Goal: Information Seeking & Learning: Learn about a topic

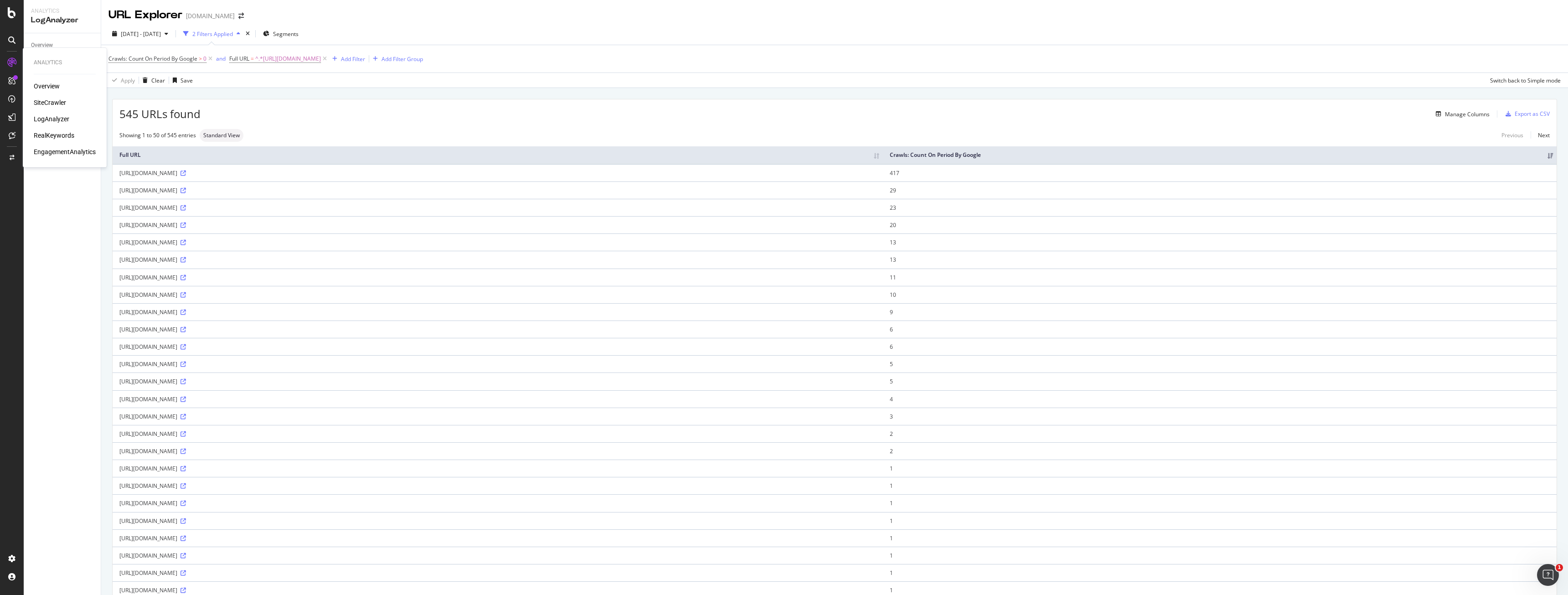
click at [34, 87] on div "Overview" at bounding box center [46, 86] width 26 height 10
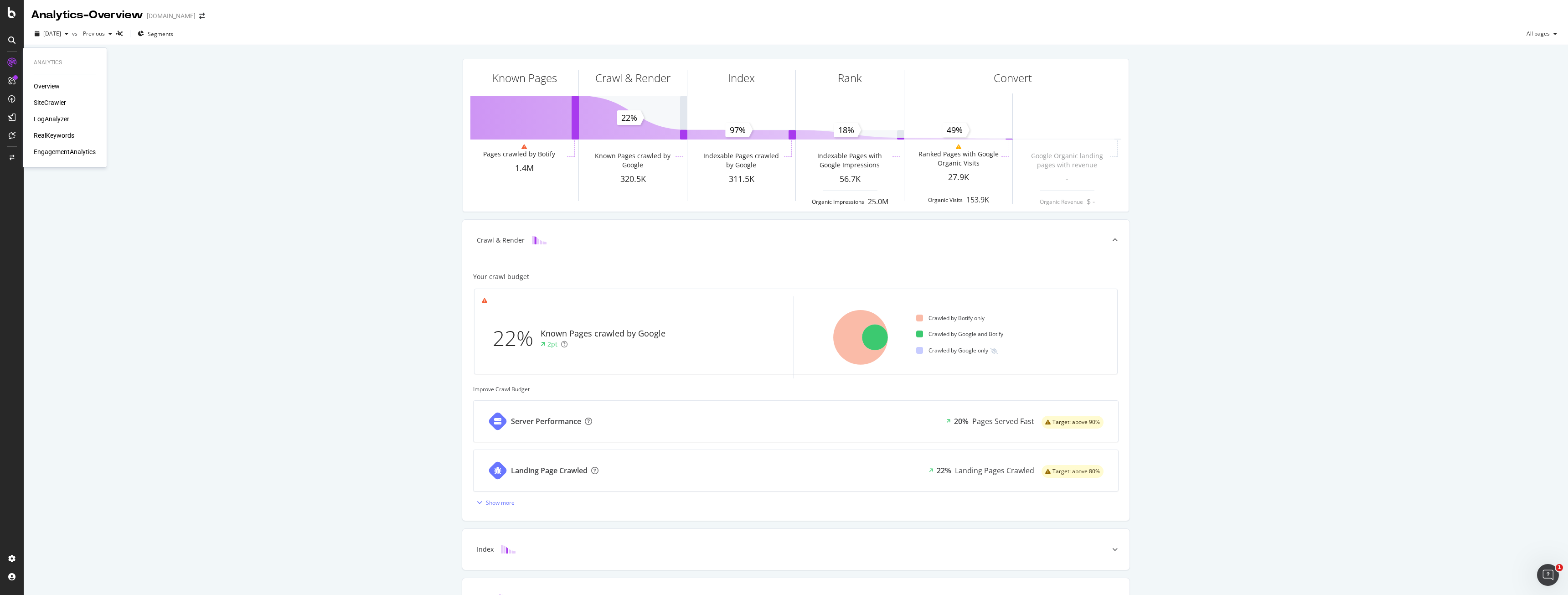
click at [62, 102] on div "SiteCrawler" at bounding box center [50, 102] width 33 height 10
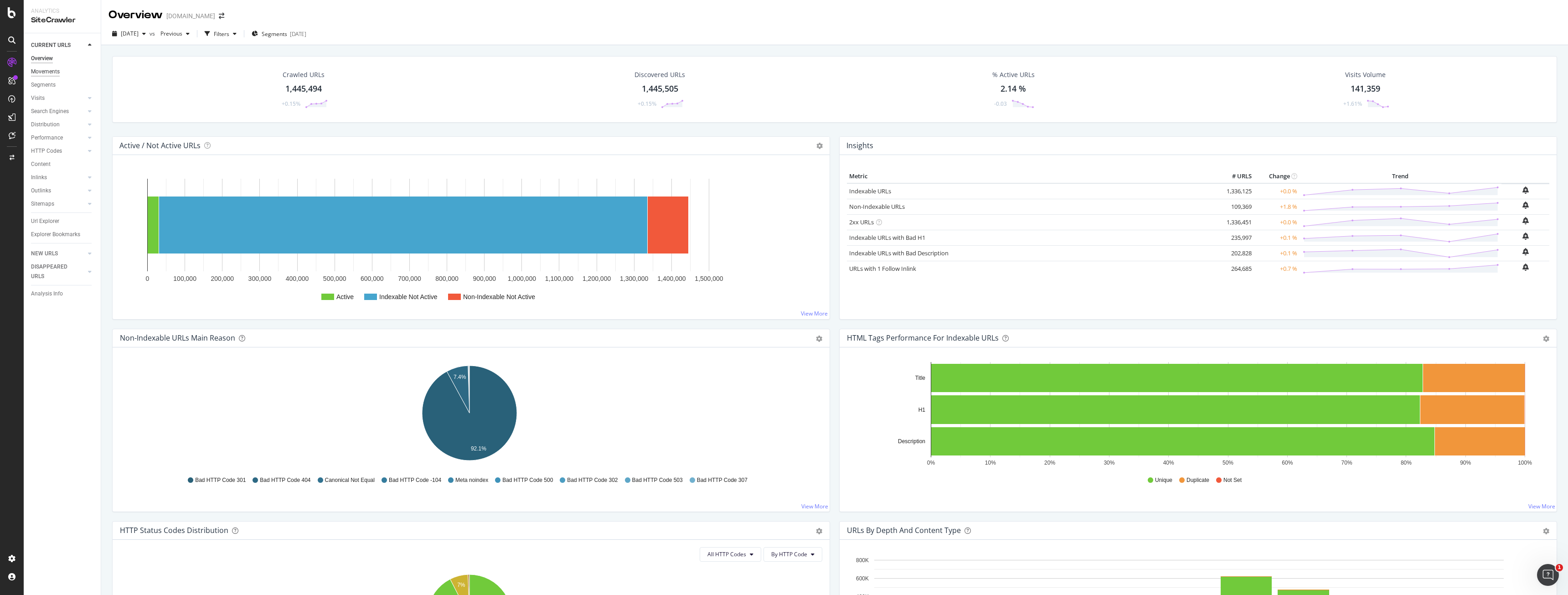
click at [47, 74] on div "Movements" at bounding box center [45, 72] width 29 height 10
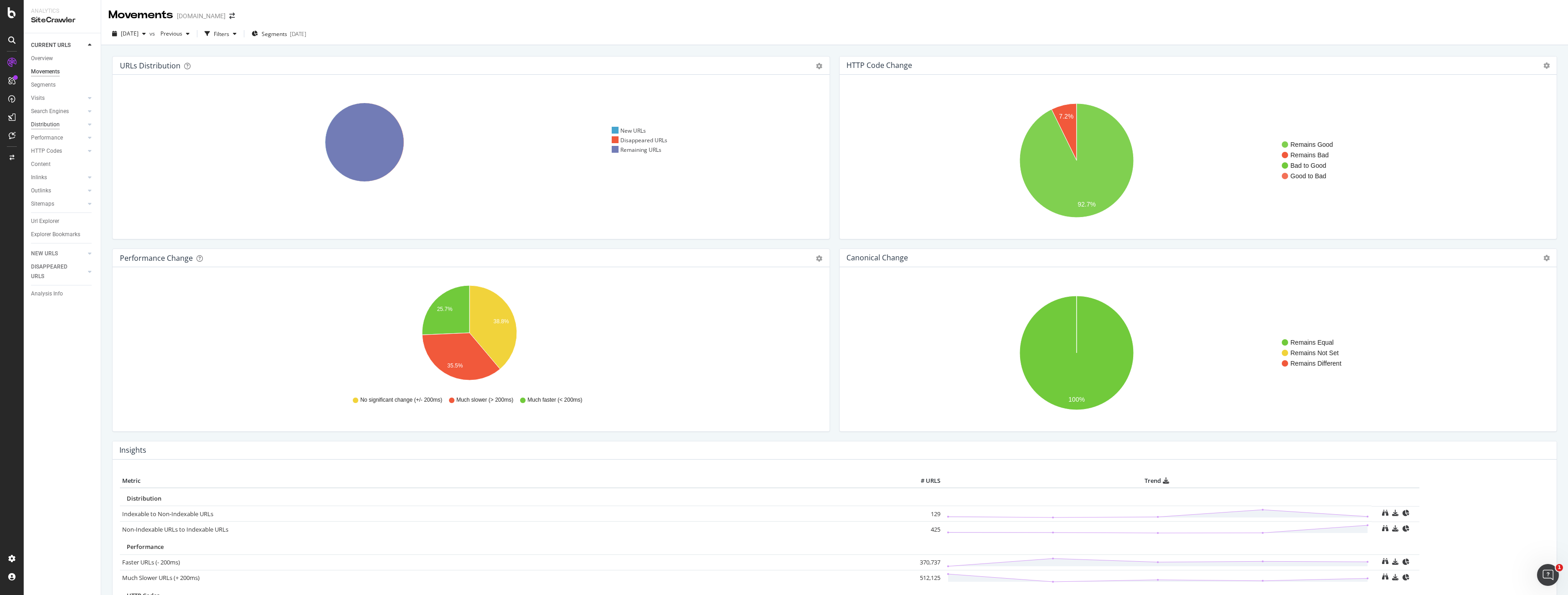
click at [40, 127] on div "Distribution" at bounding box center [45, 124] width 29 height 10
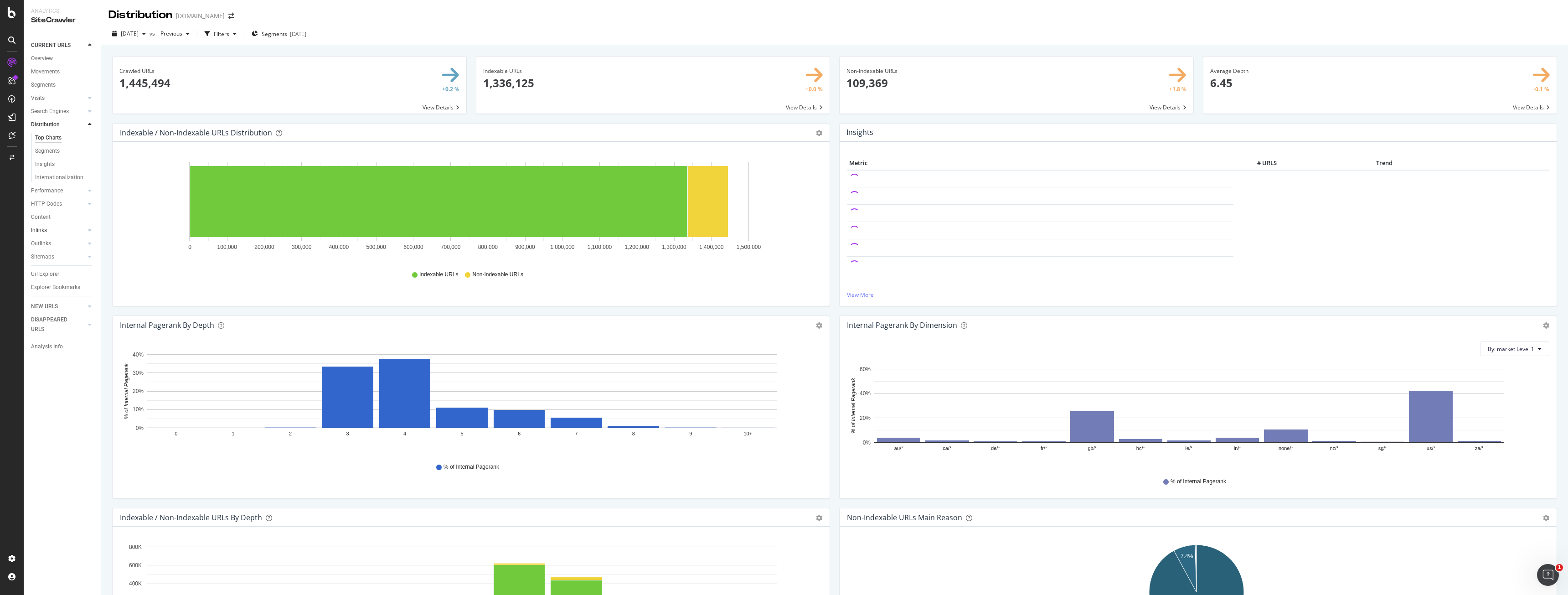
click at [50, 229] on link "Inlinks" at bounding box center [57, 231] width 54 height 10
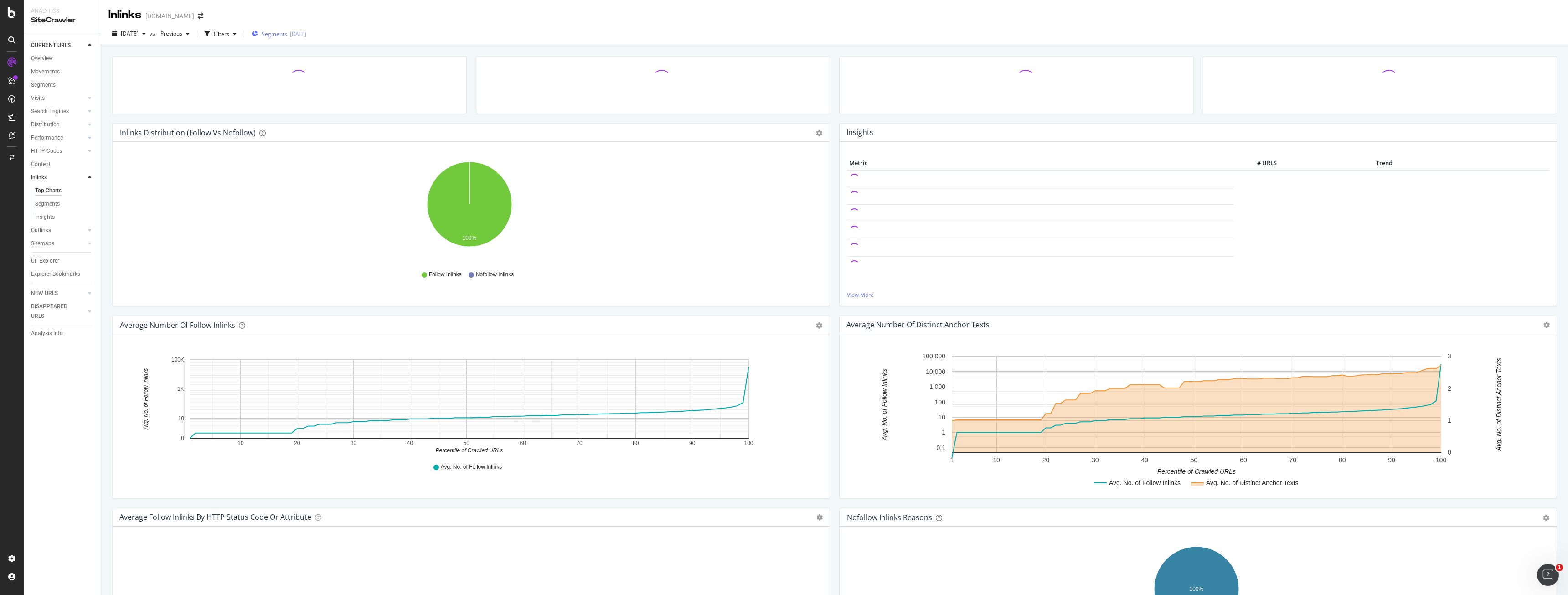
click at [287, 31] on span "Segments" at bounding box center [274, 33] width 26 height 8
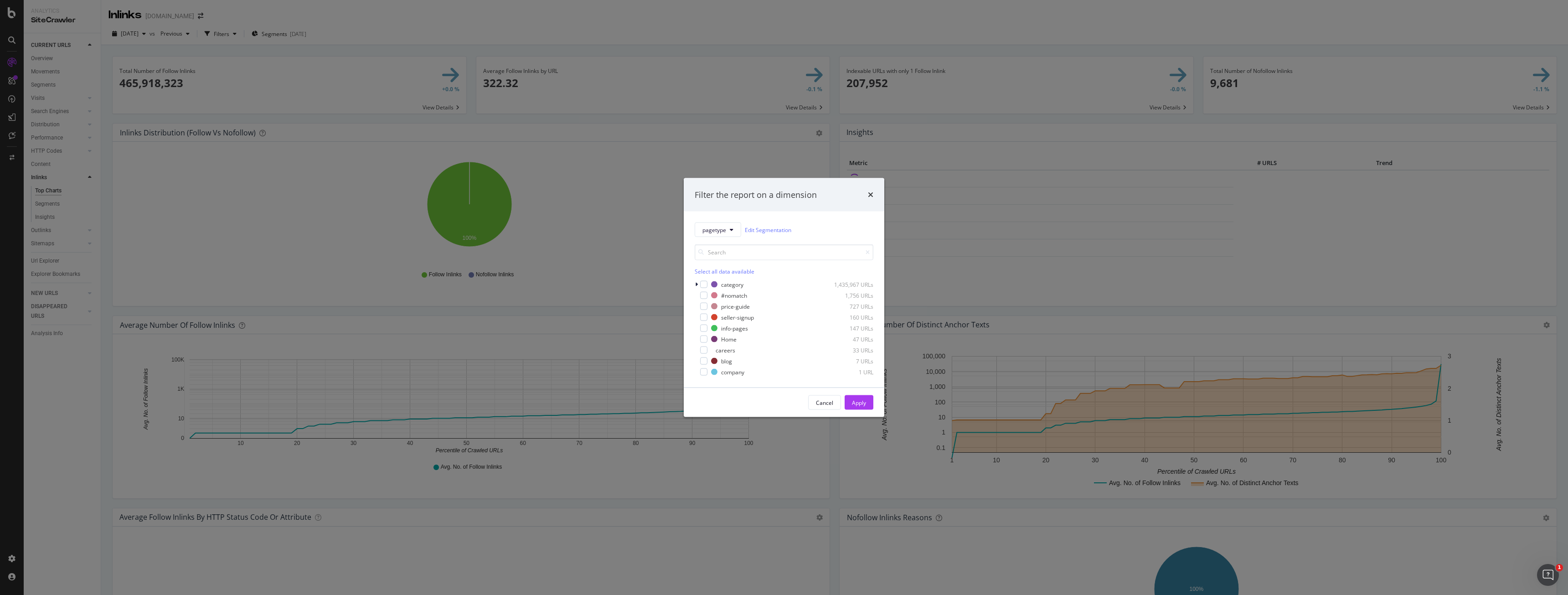
click at [604, 61] on div "Filter the report on a dimension pagetype Edit Segmentation Select all data ava…" at bounding box center [784, 298] width 1568 height 595
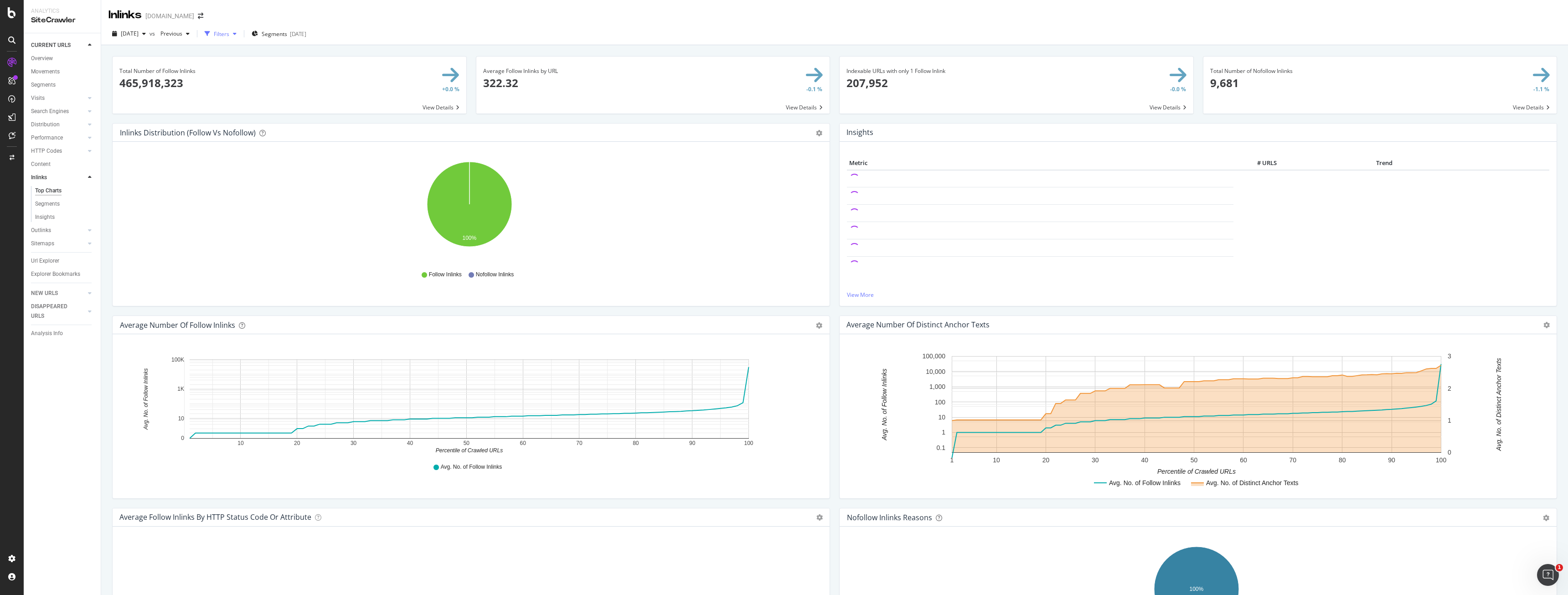
click at [214, 32] on div "button" at bounding box center [207, 33] width 12 height 12
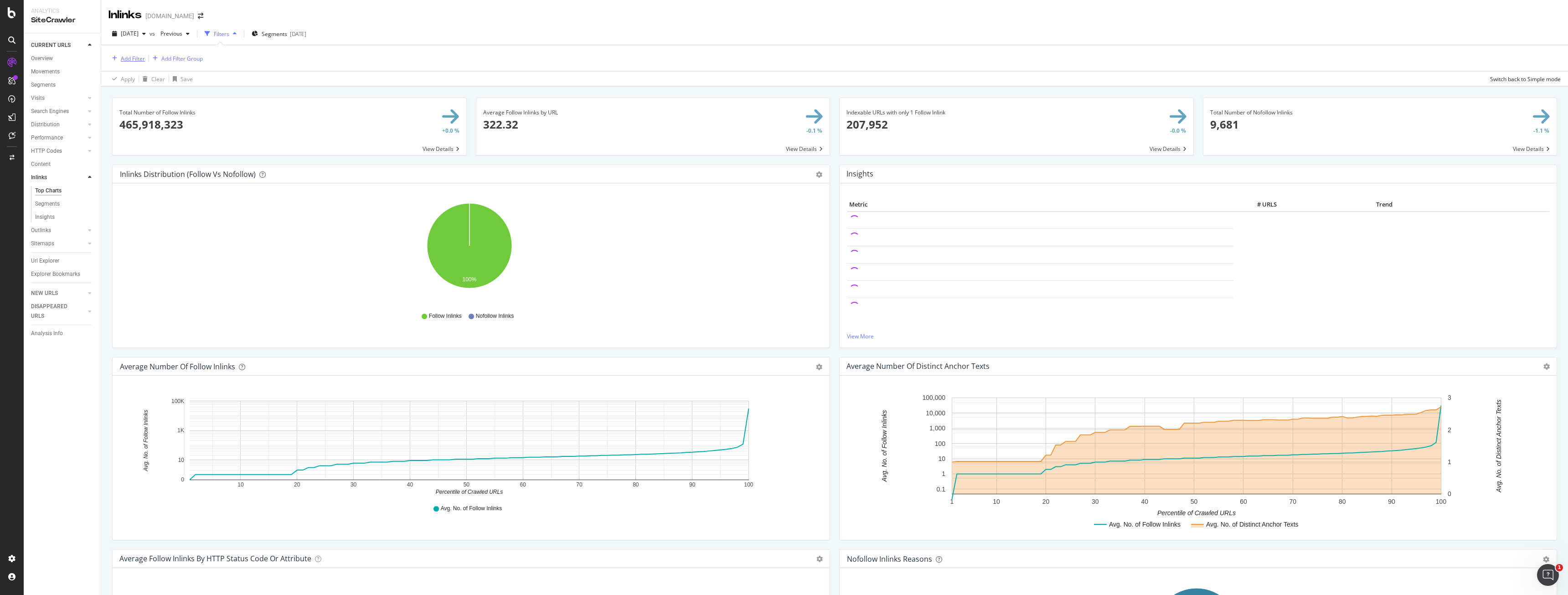
click at [137, 57] on div "Add Filter" at bounding box center [132, 58] width 24 height 8
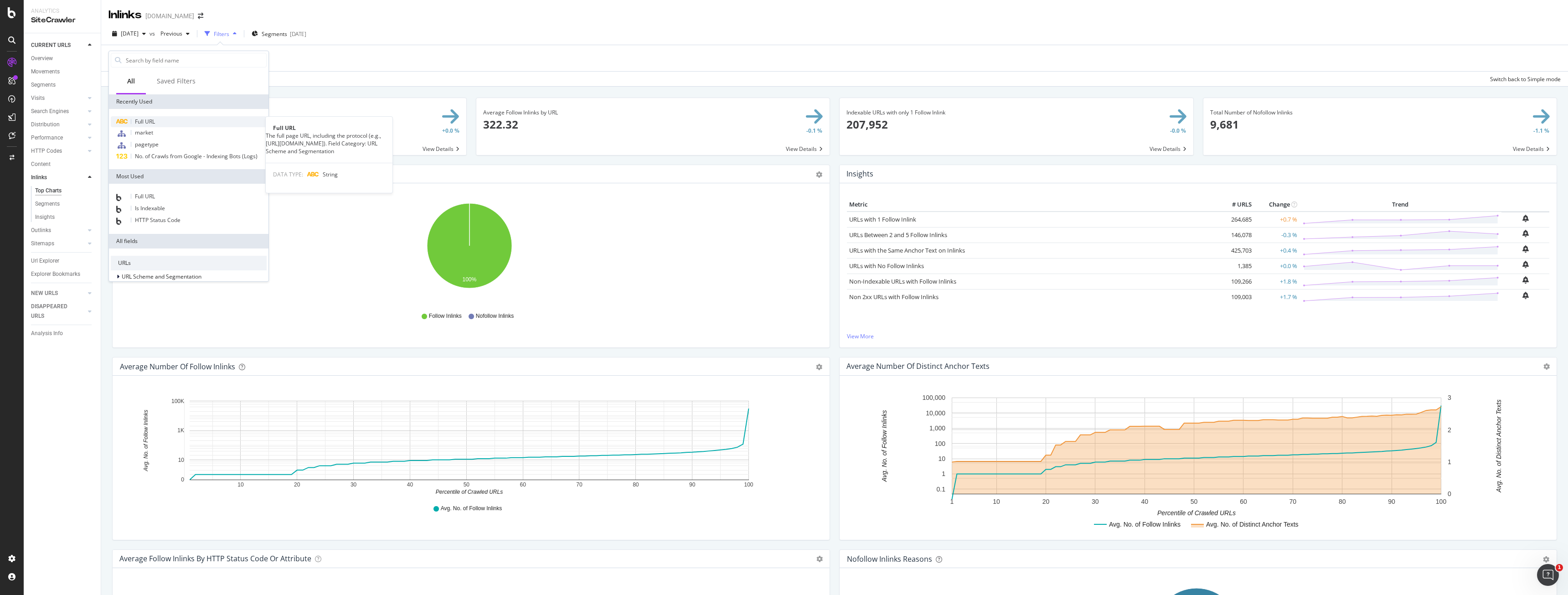
click at [151, 119] on span "Full URL" at bounding box center [144, 121] width 20 height 8
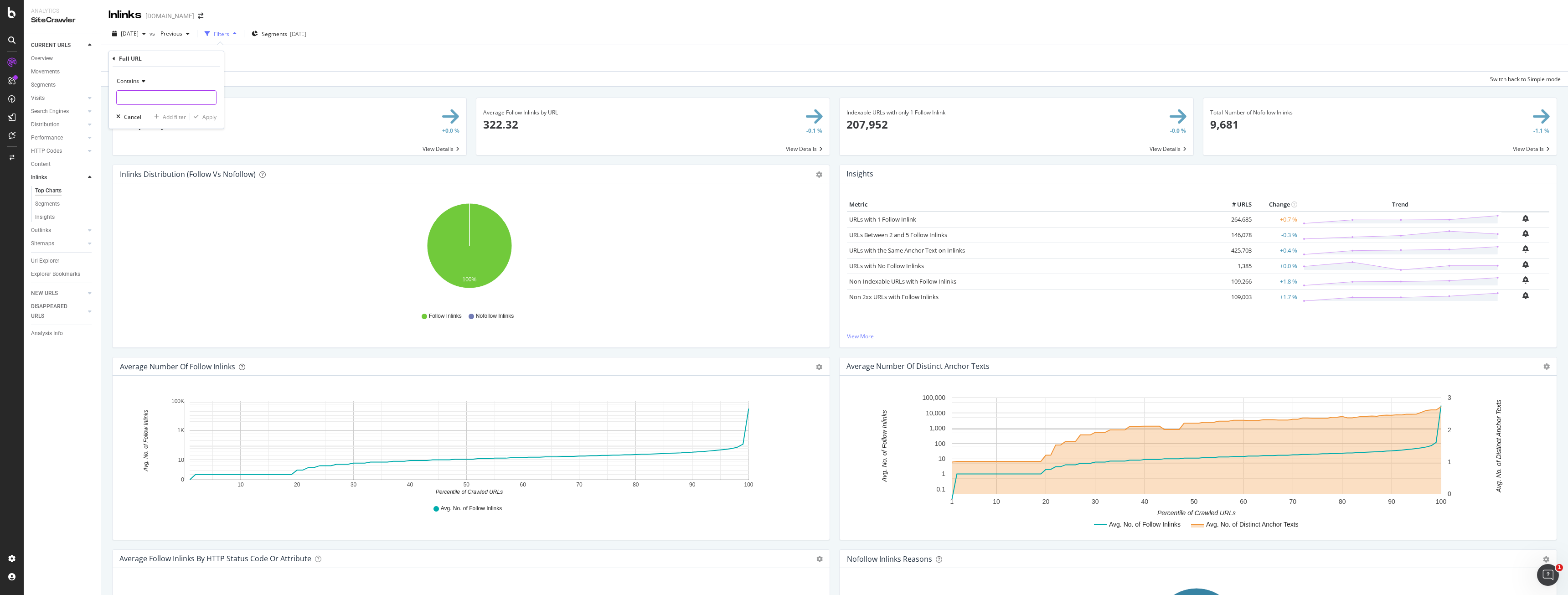
click at [151, 94] on input "text" at bounding box center [166, 97] width 99 height 14
paste input "[URL][DOMAIN_NAME]"
type input "[URL][DOMAIN_NAME]"
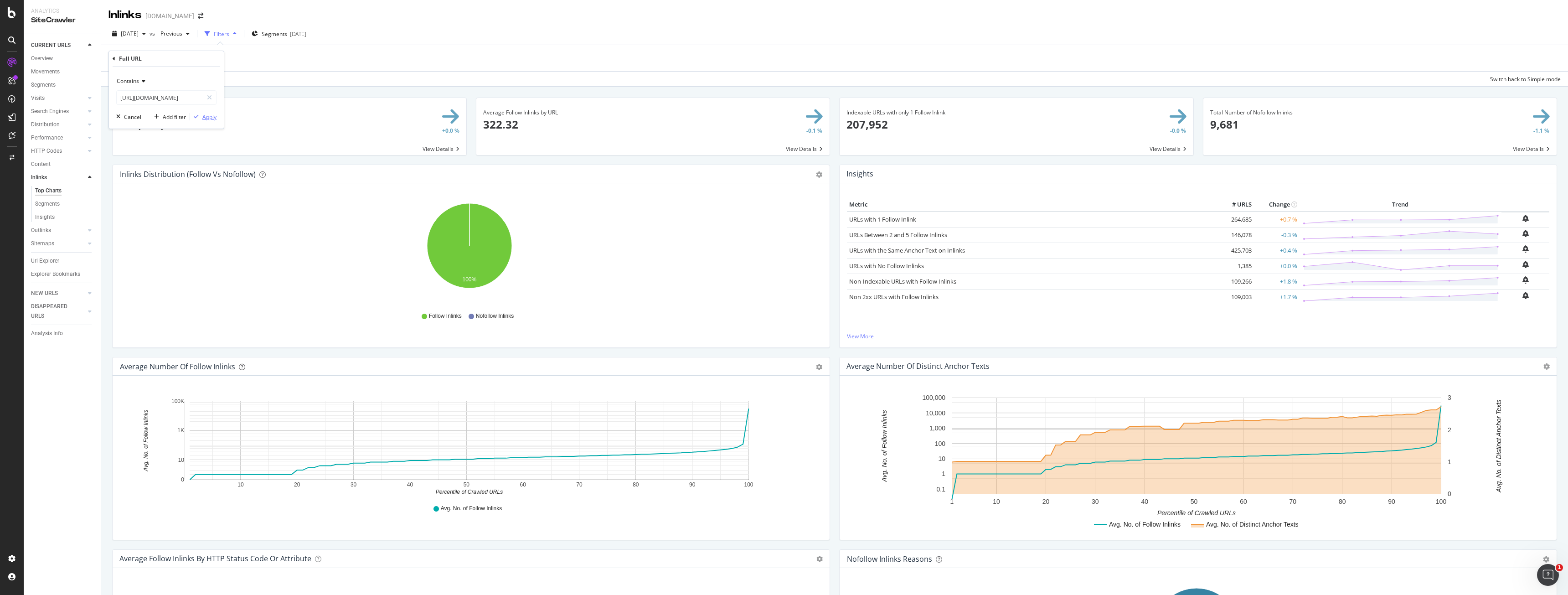
click at [213, 119] on div "Apply" at bounding box center [209, 117] width 14 height 8
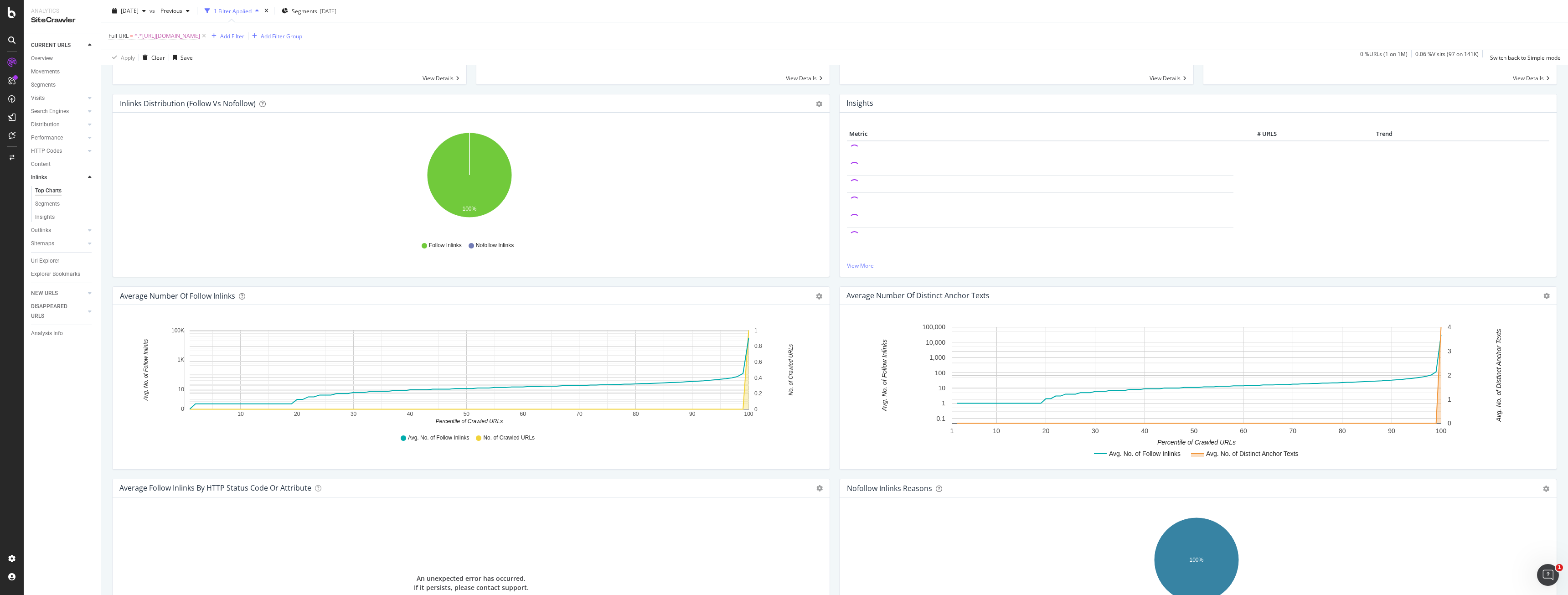
scroll to position [180, 0]
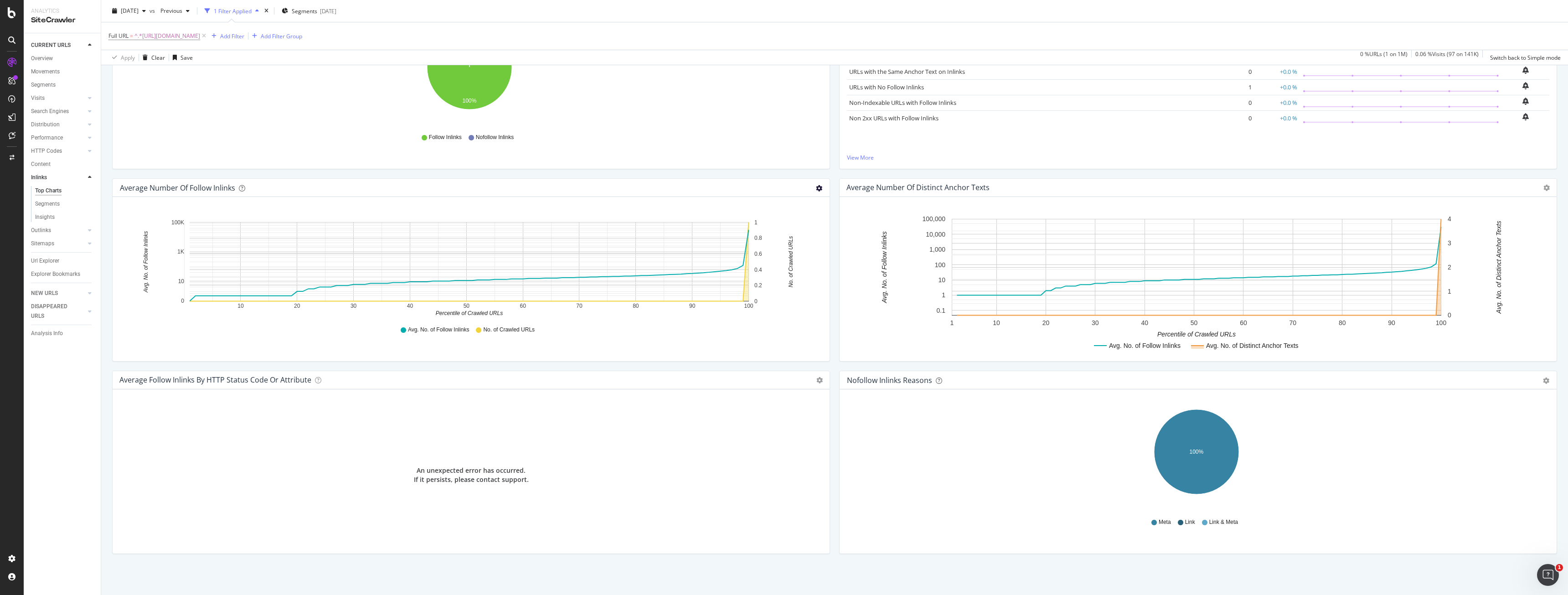
click at [816, 190] on icon "gear" at bounding box center [818, 188] width 7 height 7
click at [789, 226] on span "Table" at bounding box center [787, 222] width 83 height 12
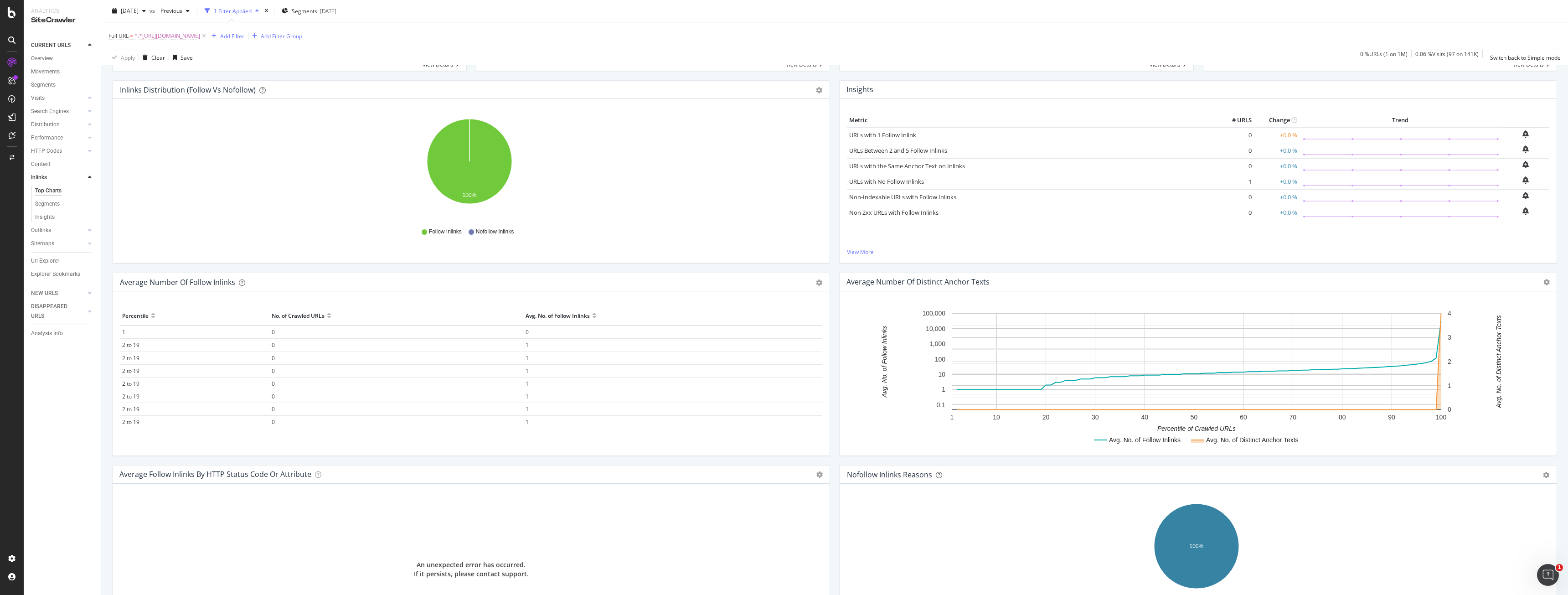
scroll to position [0, 0]
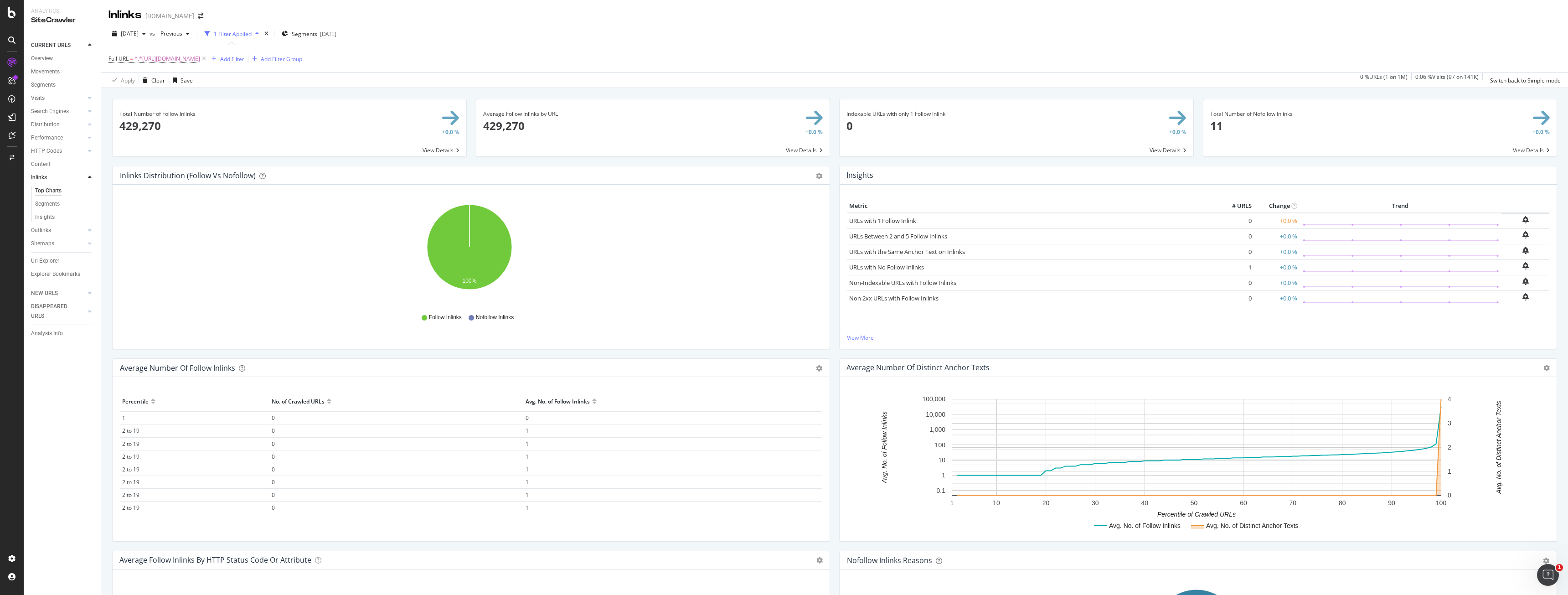
click at [822, 364] on div "Average Number of Follow Inlinks Chart (by Value) Table Export as CSV Add to Cu…" at bounding box center [471, 367] width 717 height 18
click at [818, 368] on icon "gear" at bounding box center [818, 368] width 7 height 7
click at [792, 390] on span "Chart (by Value)" at bounding box center [787, 386] width 83 height 12
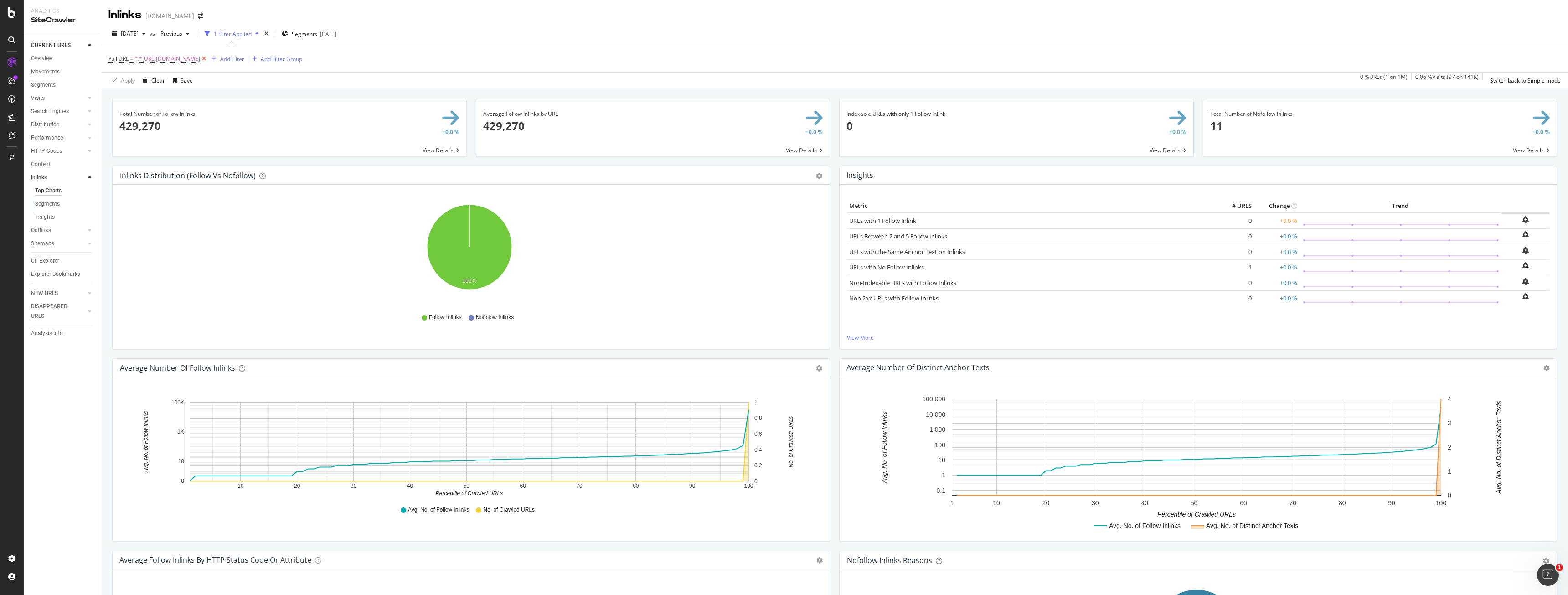
click at [207, 58] on icon at bounding box center [204, 59] width 8 height 10
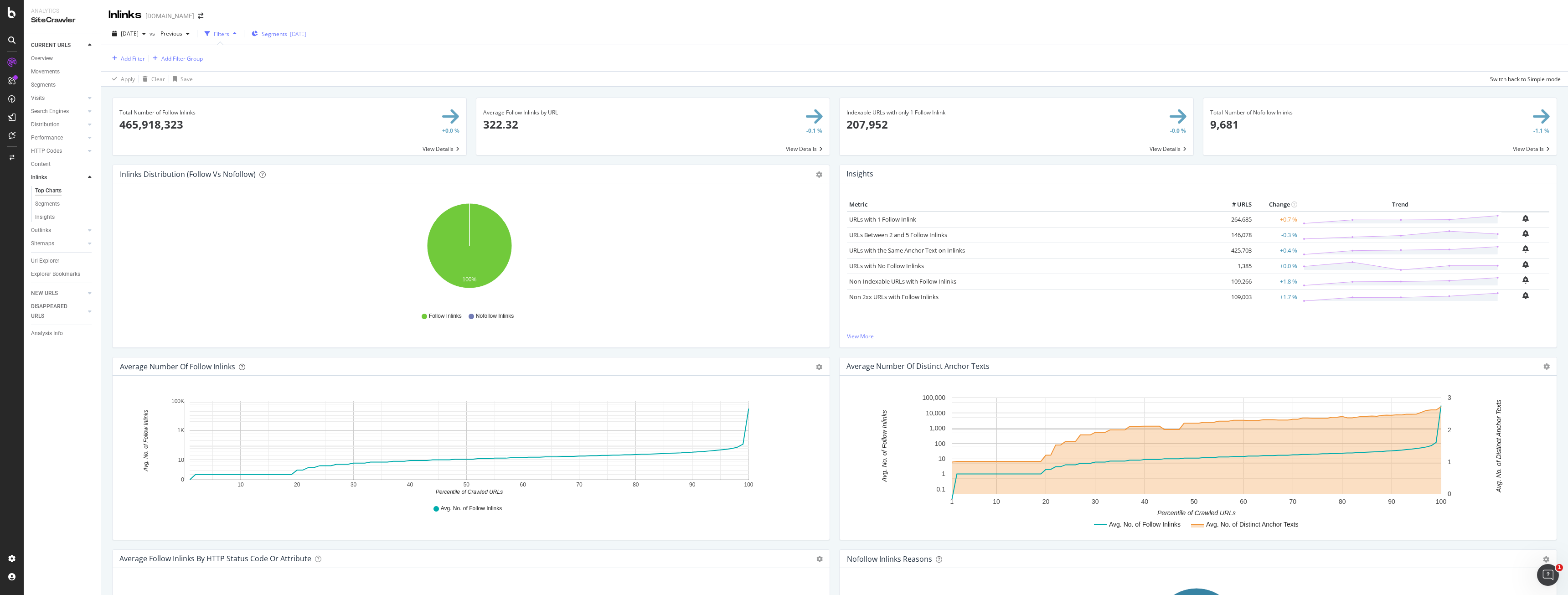
click at [287, 30] on span "Segments" at bounding box center [274, 33] width 26 height 8
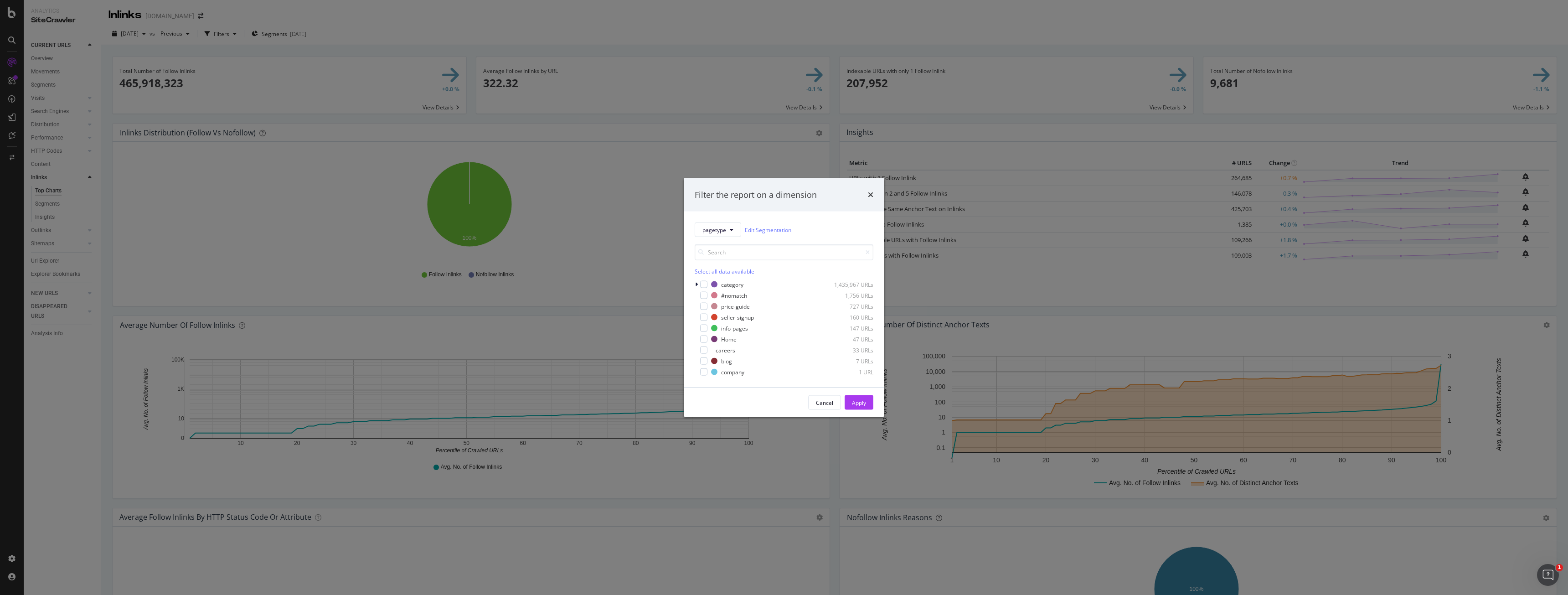
click at [590, 218] on div "Filter the report on a dimension pagetype Edit Segmentation Select all data ava…" at bounding box center [784, 298] width 1568 height 595
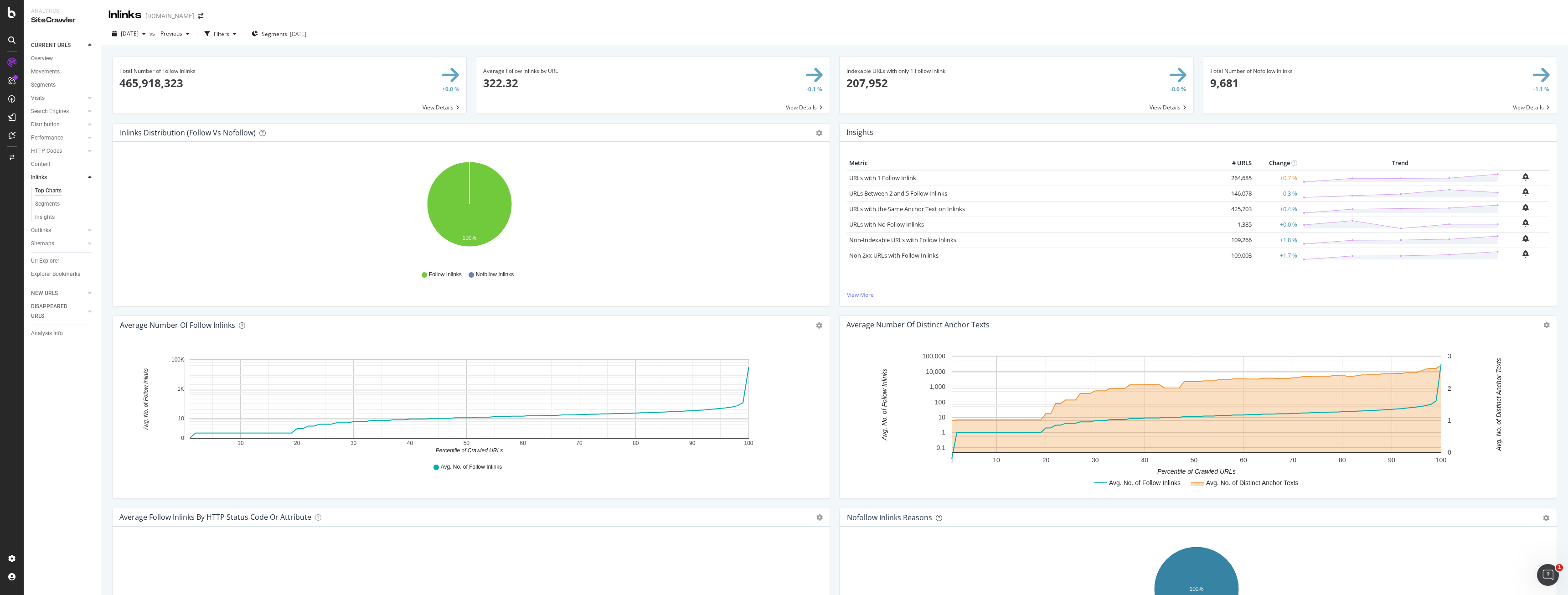
click at [302, 22] on div "Inlinks [DOMAIN_NAME]" at bounding box center [835, 11] width 1467 height 23
click at [287, 31] on span "Segments" at bounding box center [274, 33] width 26 height 8
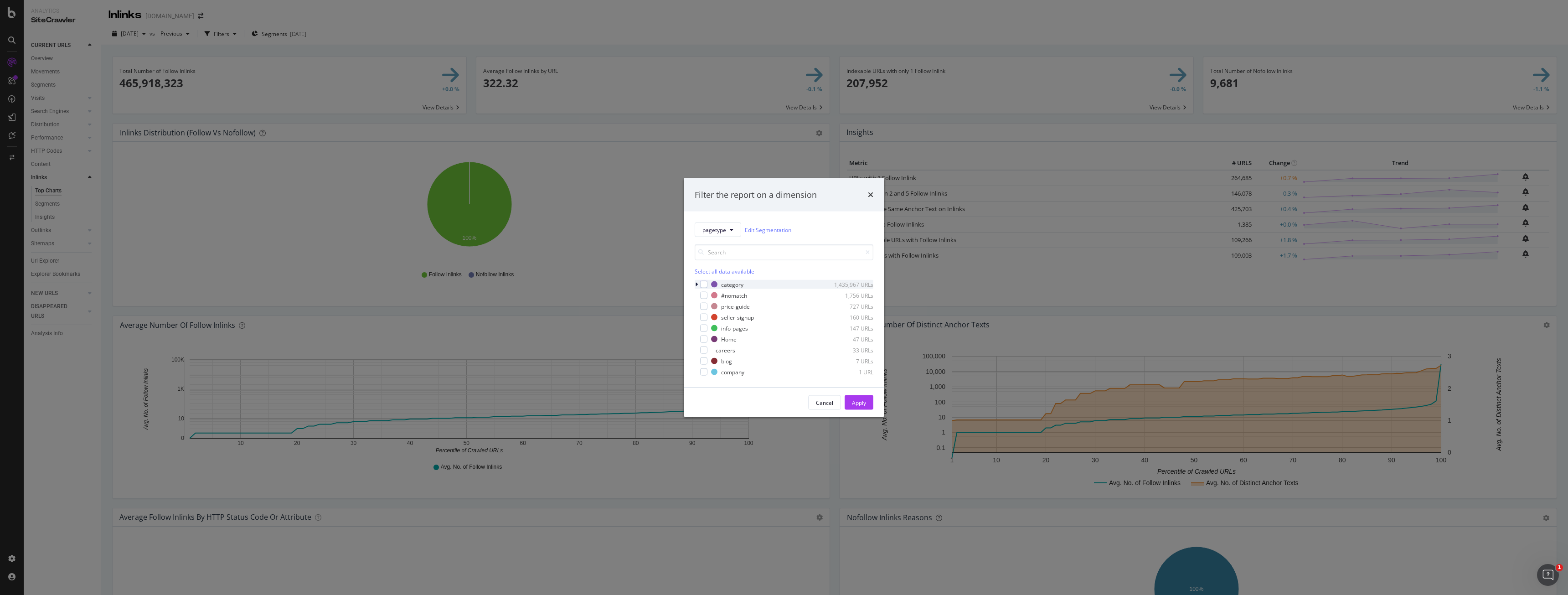
click at [697, 286] on icon "modal" at bounding box center [696, 285] width 3 height 6
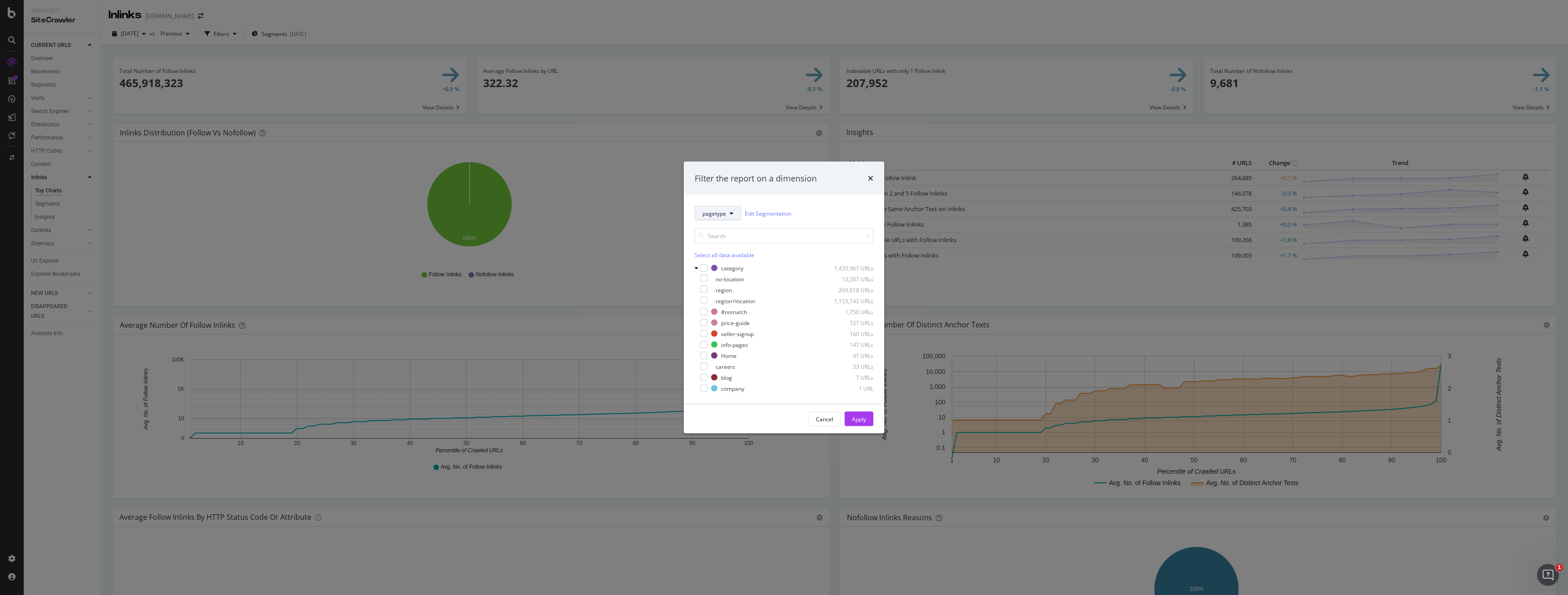
click at [712, 218] on button "pagetype" at bounding box center [717, 212] width 47 height 14
click at [727, 283] on span "gb-services" at bounding box center [745, 279] width 85 height 9
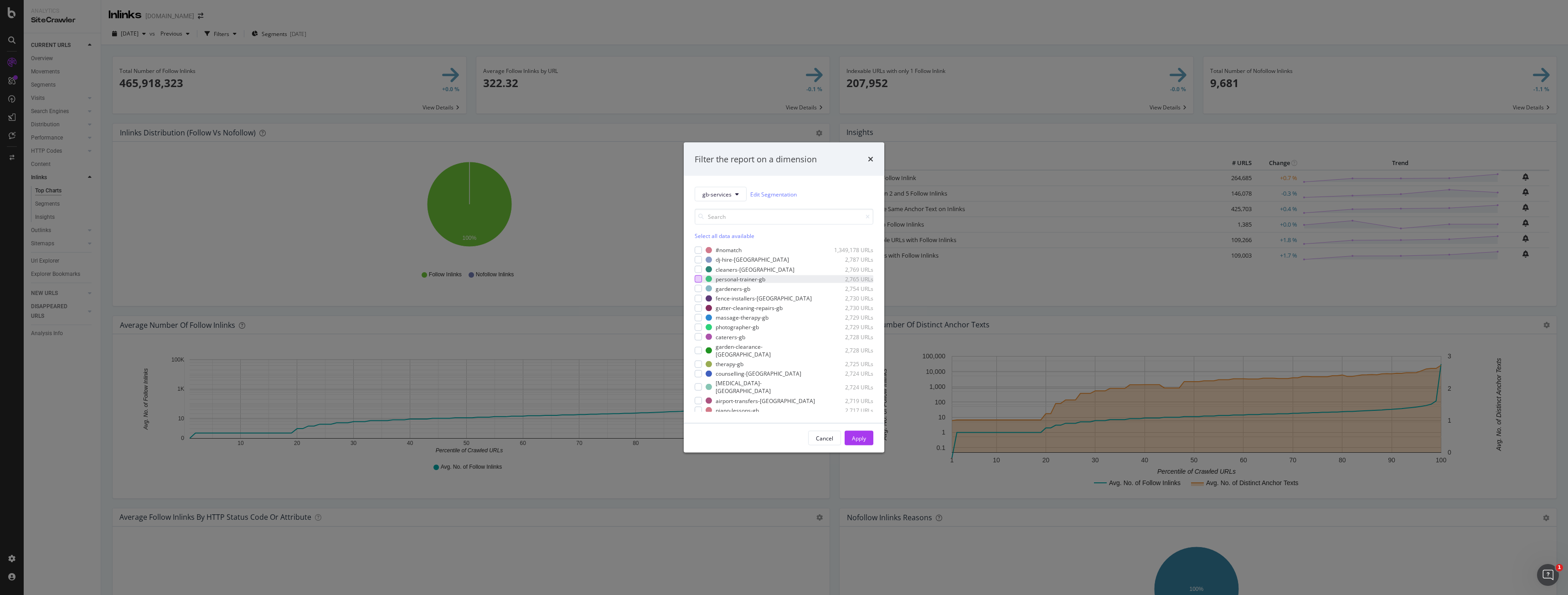
click at [695, 277] on div "modal" at bounding box center [698, 279] width 8 height 8
click at [850, 432] on button "Apply" at bounding box center [859, 437] width 29 height 14
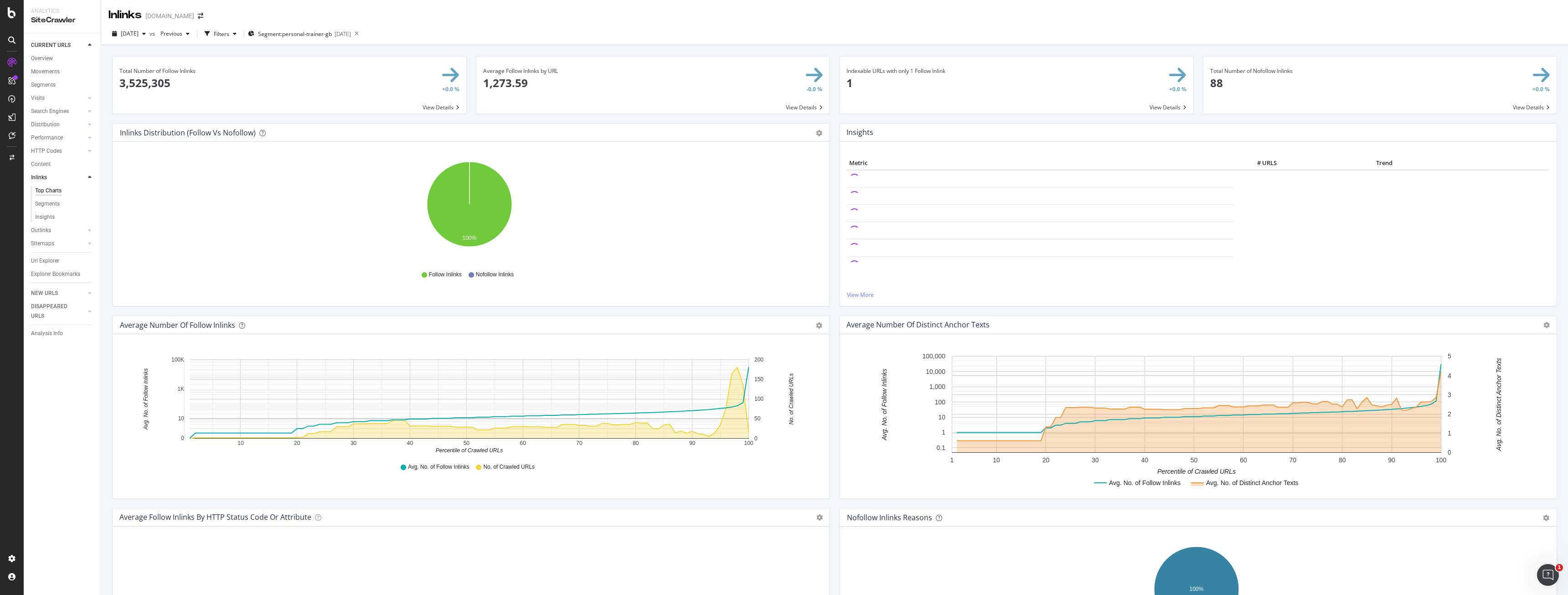
click at [355, 444] on text "30" at bounding box center [354, 443] width 7 height 7
click at [180, 33] on span "Previous" at bounding box center [169, 33] width 26 height 8
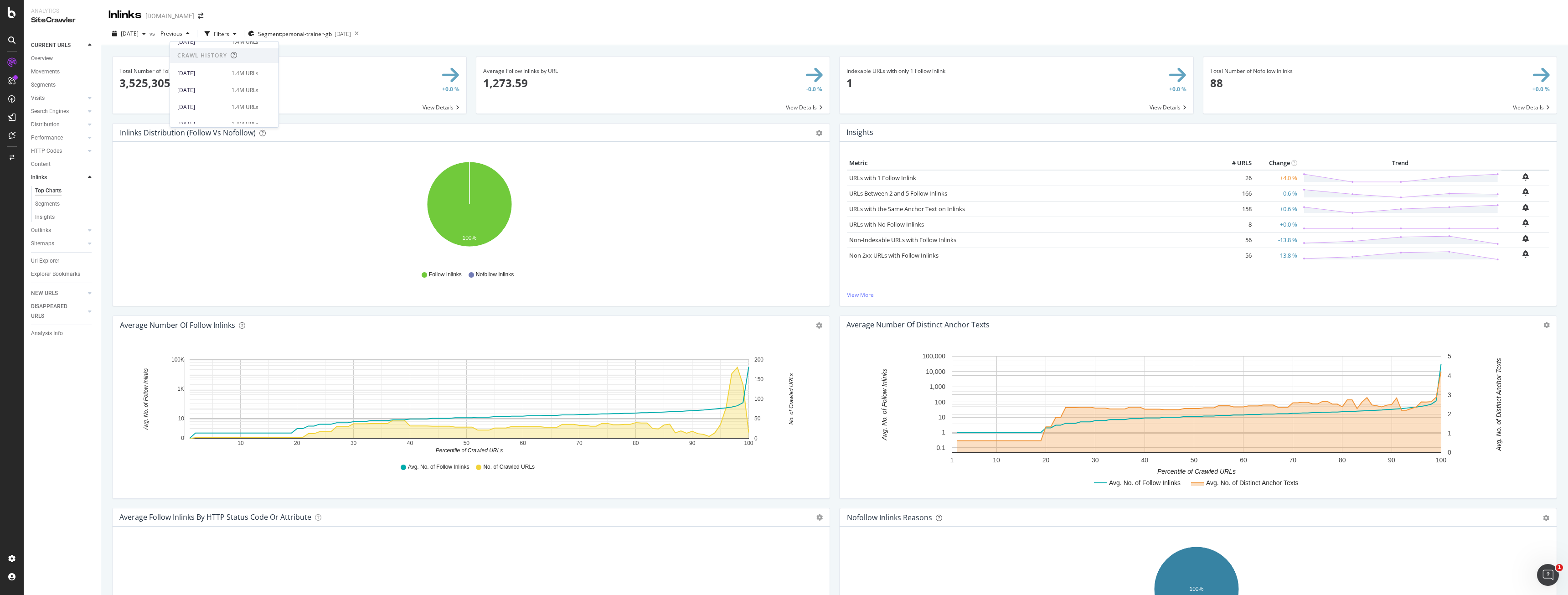
scroll to position [183, 0]
click at [227, 96] on div "[DATE] 1.4M URLs" at bounding box center [224, 101] width 108 height 13
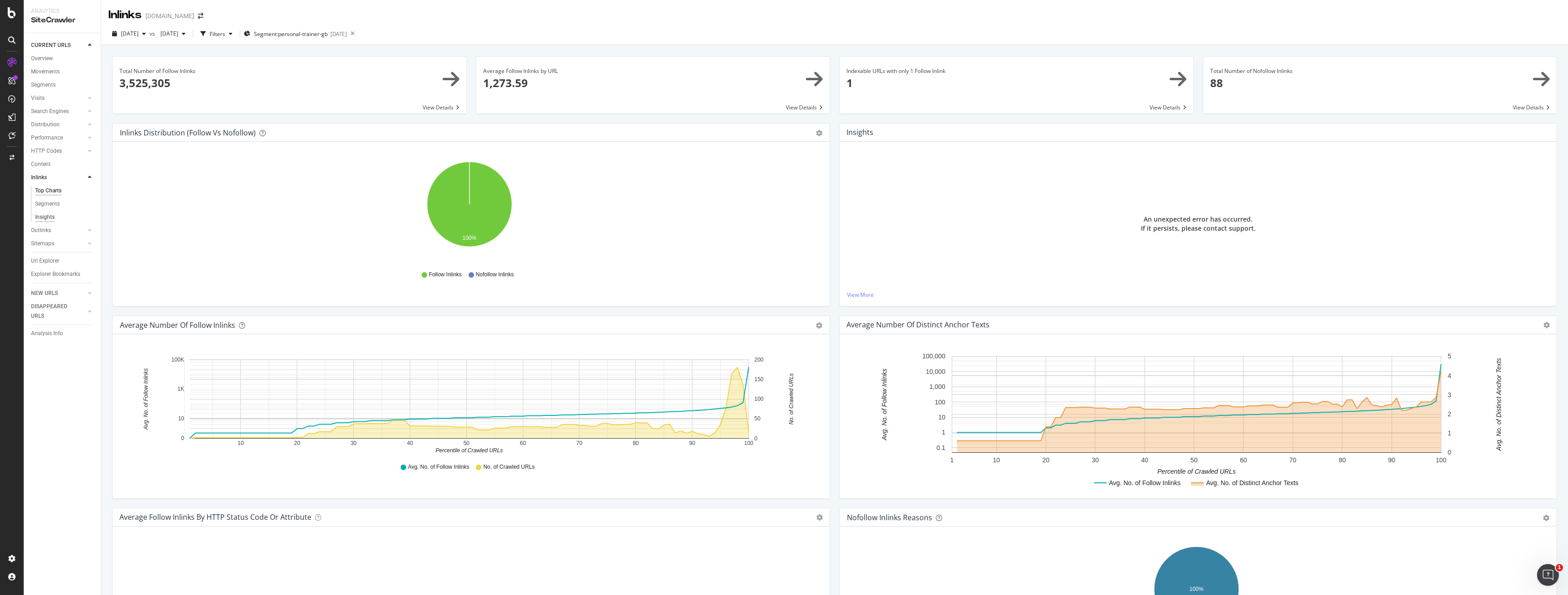
click at [45, 219] on div "Insights" at bounding box center [45, 217] width 19 height 10
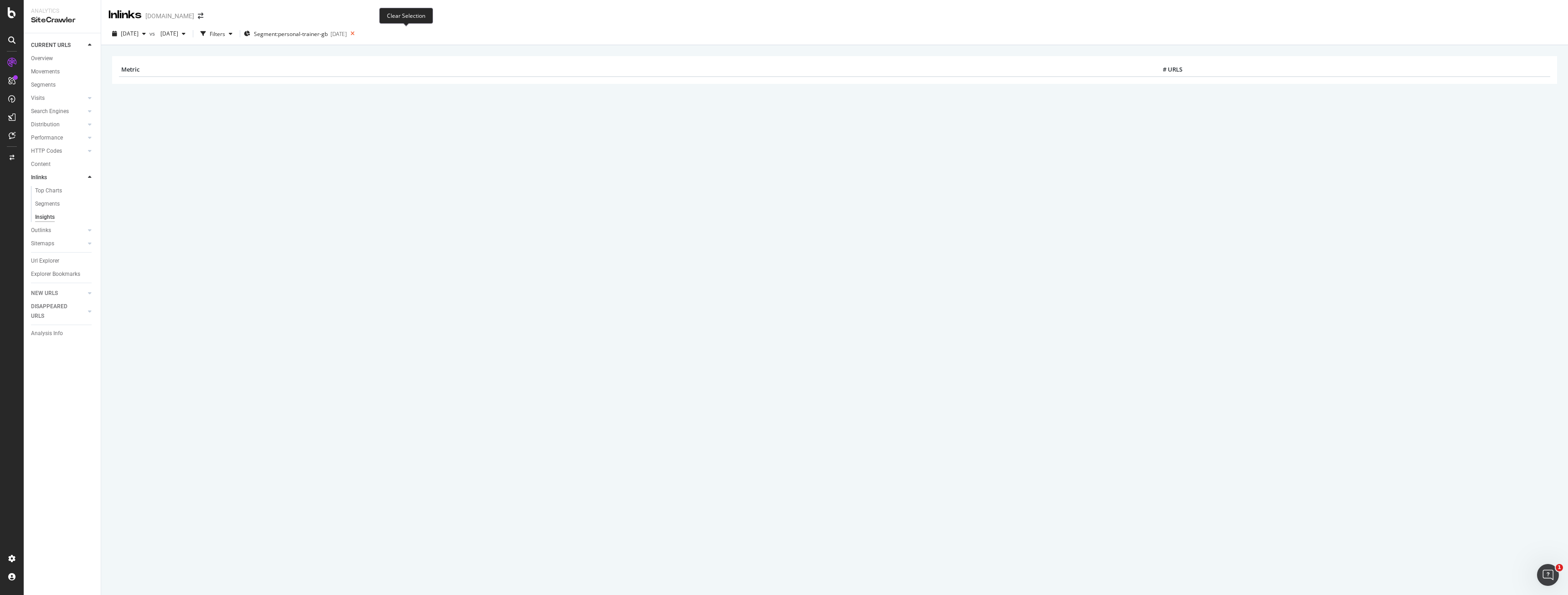
click at [359, 33] on icon at bounding box center [353, 33] width 11 height 12
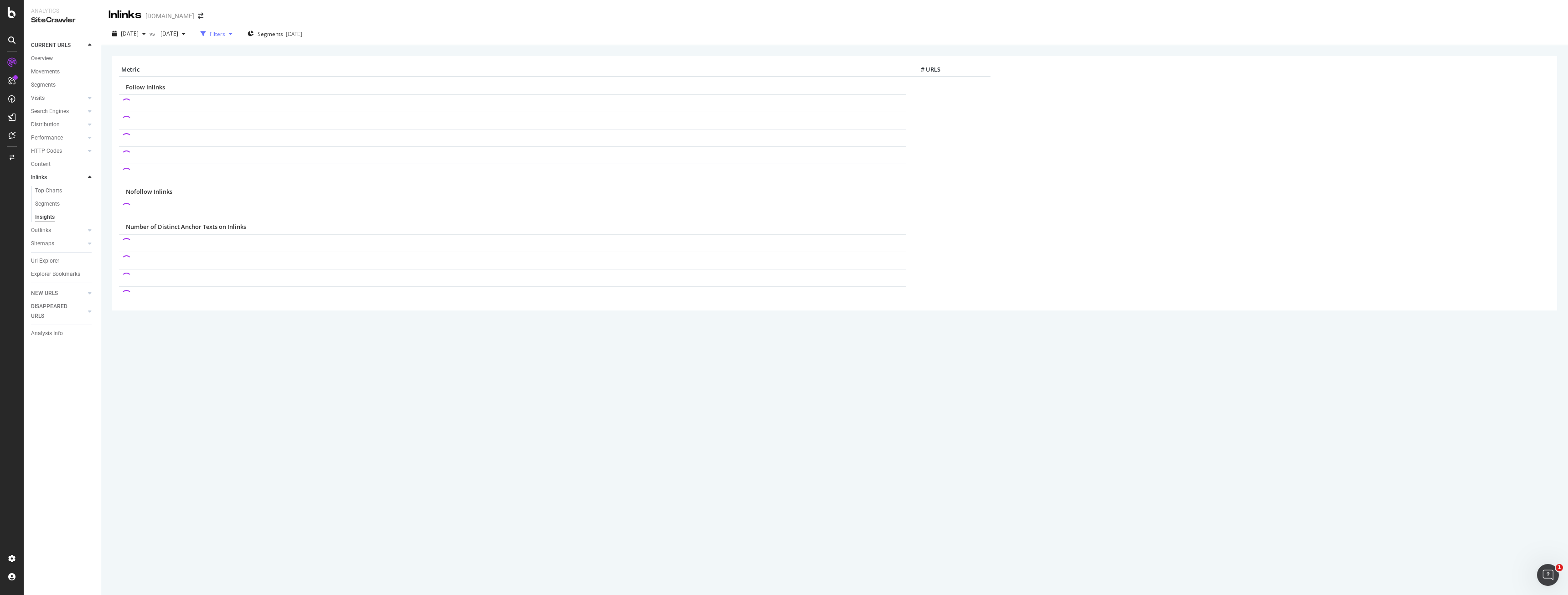
click at [225, 37] on div "Filters" at bounding box center [217, 33] width 15 height 8
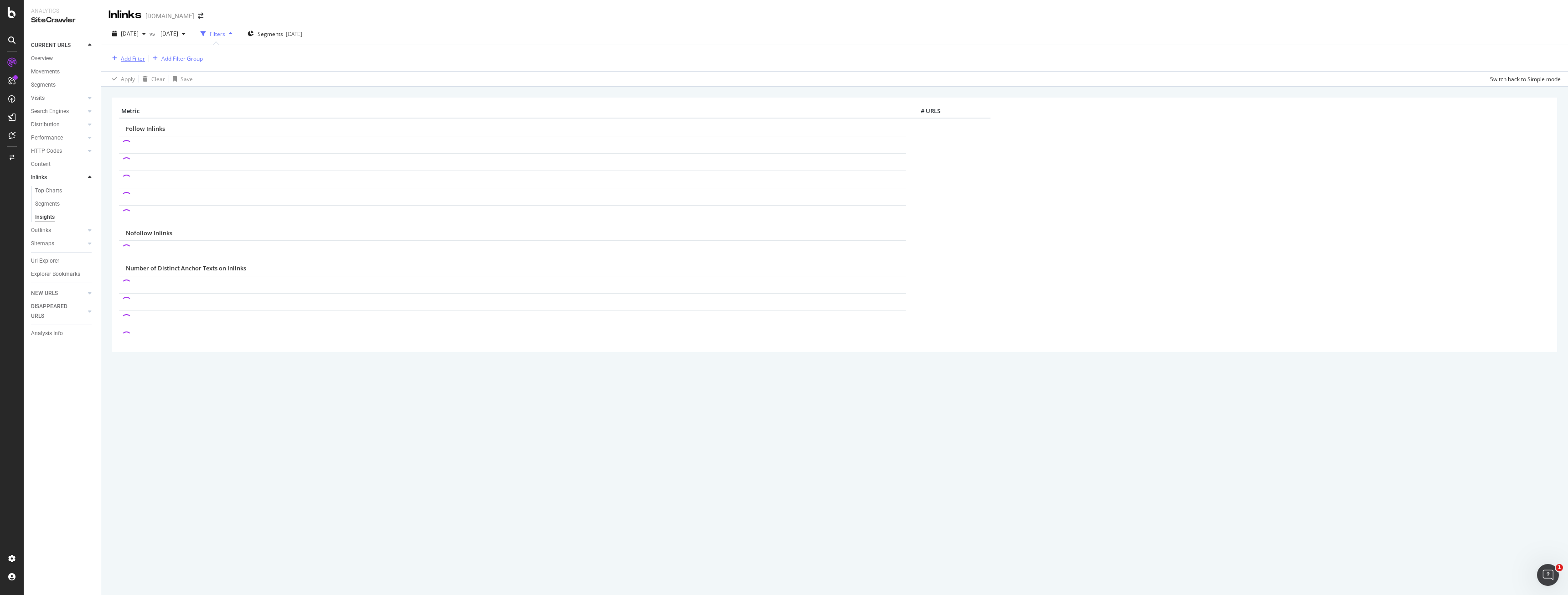
click at [137, 57] on div "Add Filter" at bounding box center [132, 58] width 24 height 8
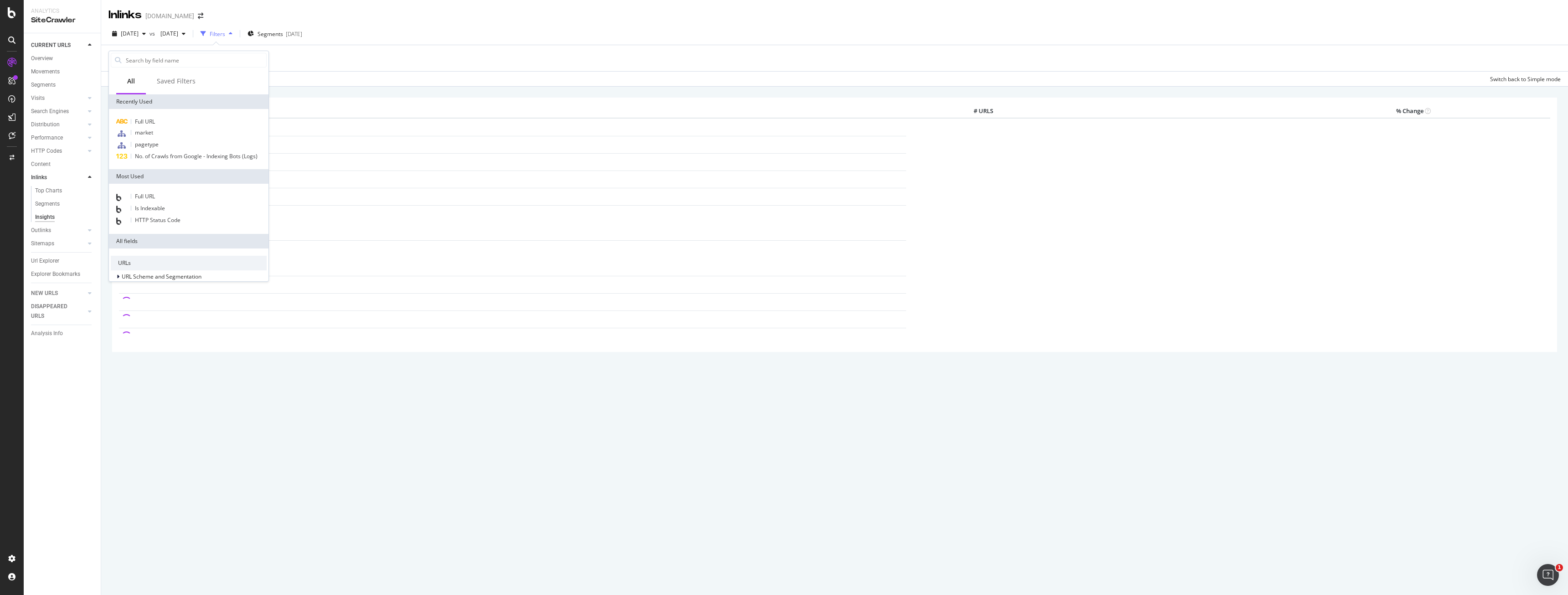
type input "[URL][DOMAIN_NAME]"
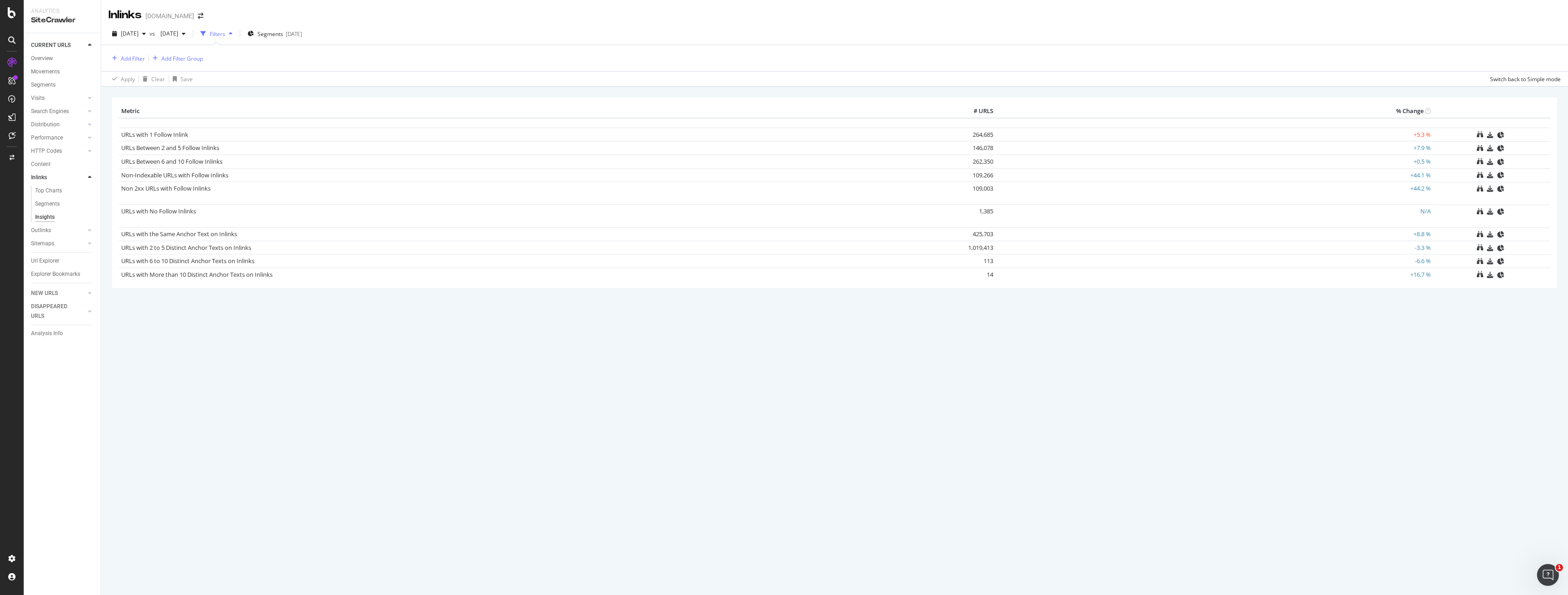
click at [399, 71] on div "Apply Clear Save Switch back to Simple mode" at bounding box center [835, 78] width 1467 height 15
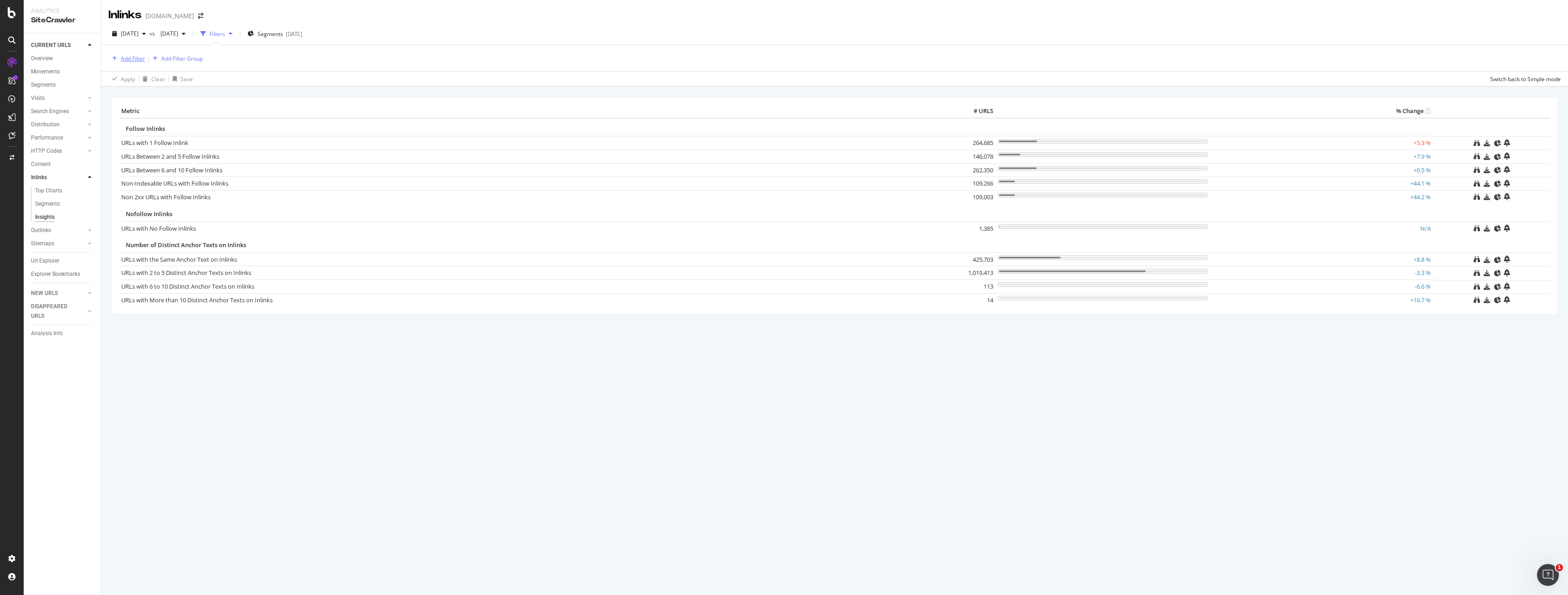
click at [135, 55] on div "Add Filter" at bounding box center [132, 58] width 24 height 8
click at [162, 121] on div "Full URL" at bounding box center [188, 121] width 156 height 11
click at [165, 95] on input "text" at bounding box center [166, 97] width 99 height 14
paste input "[URL][DOMAIN_NAME]"
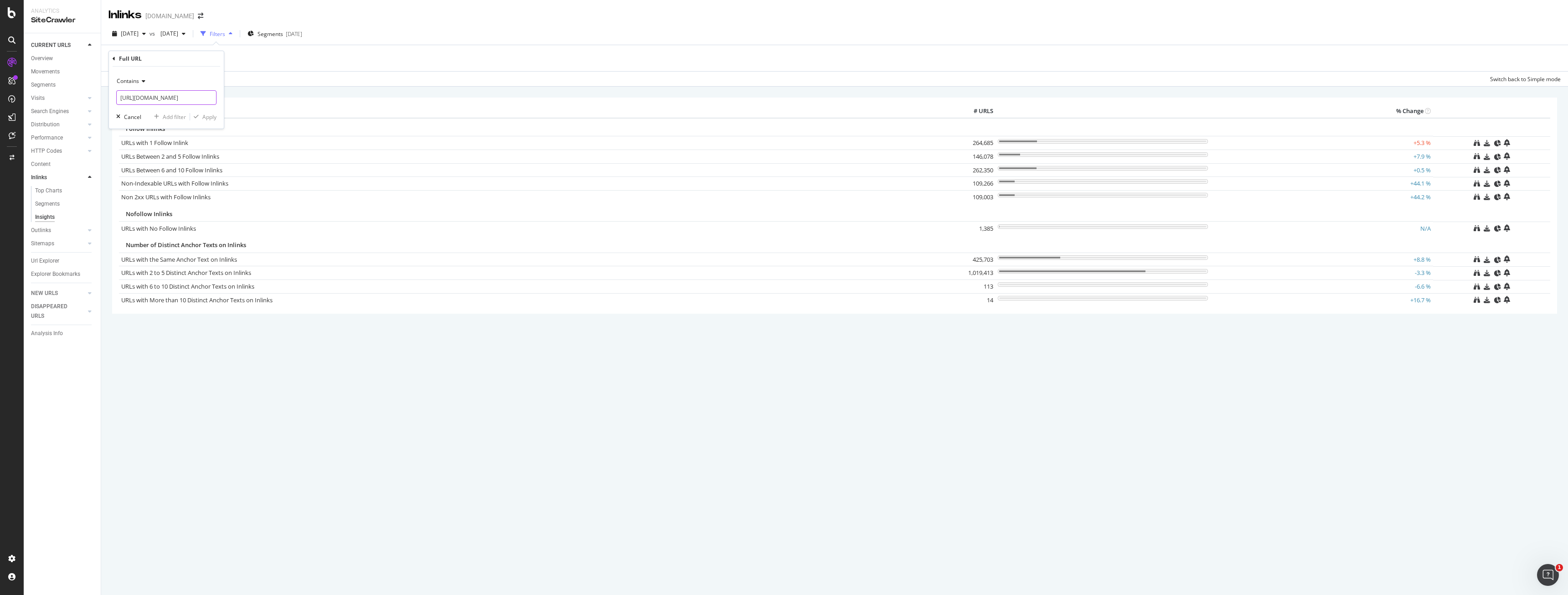
scroll to position [0, 59]
type input "[URL][DOMAIN_NAME]"
click at [199, 113] on div "Apply" at bounding box center [204, 117] width 27 height 9
click at [57, 122] on div "Distribution" at bounding box center [45, 124] width 29 height 10
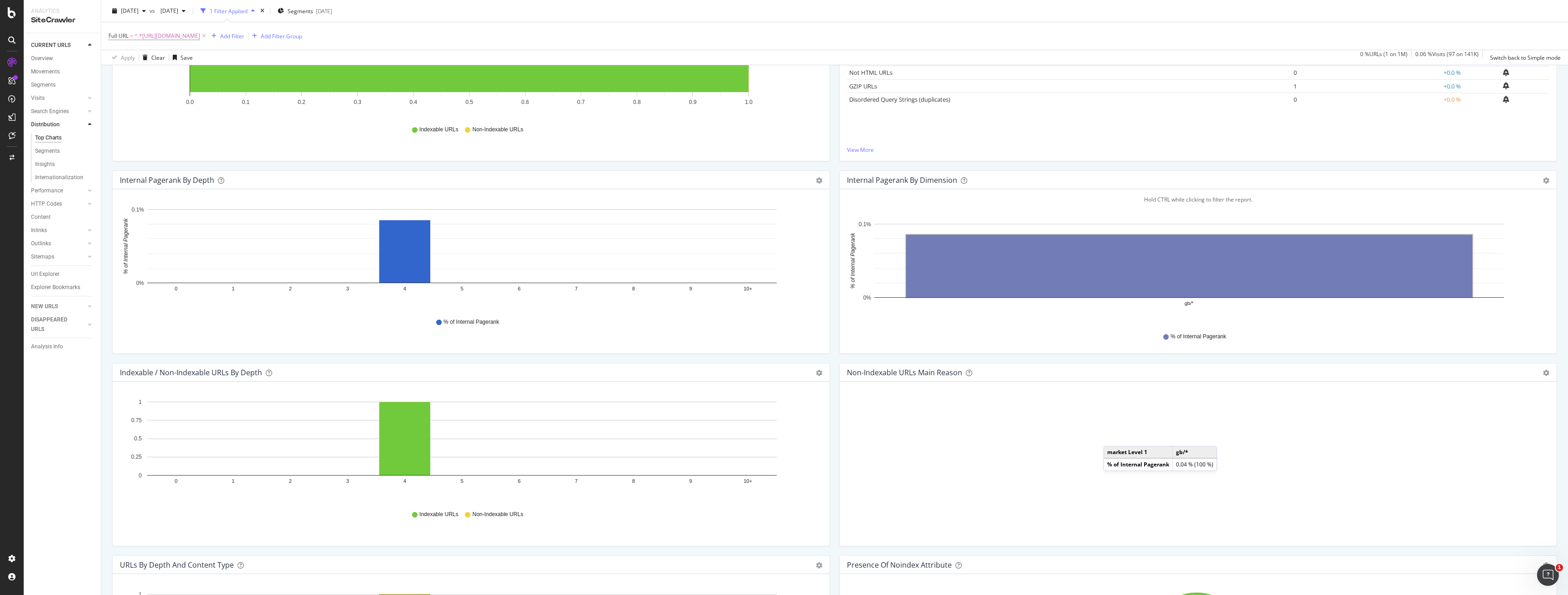
scroll to position [183, 0]
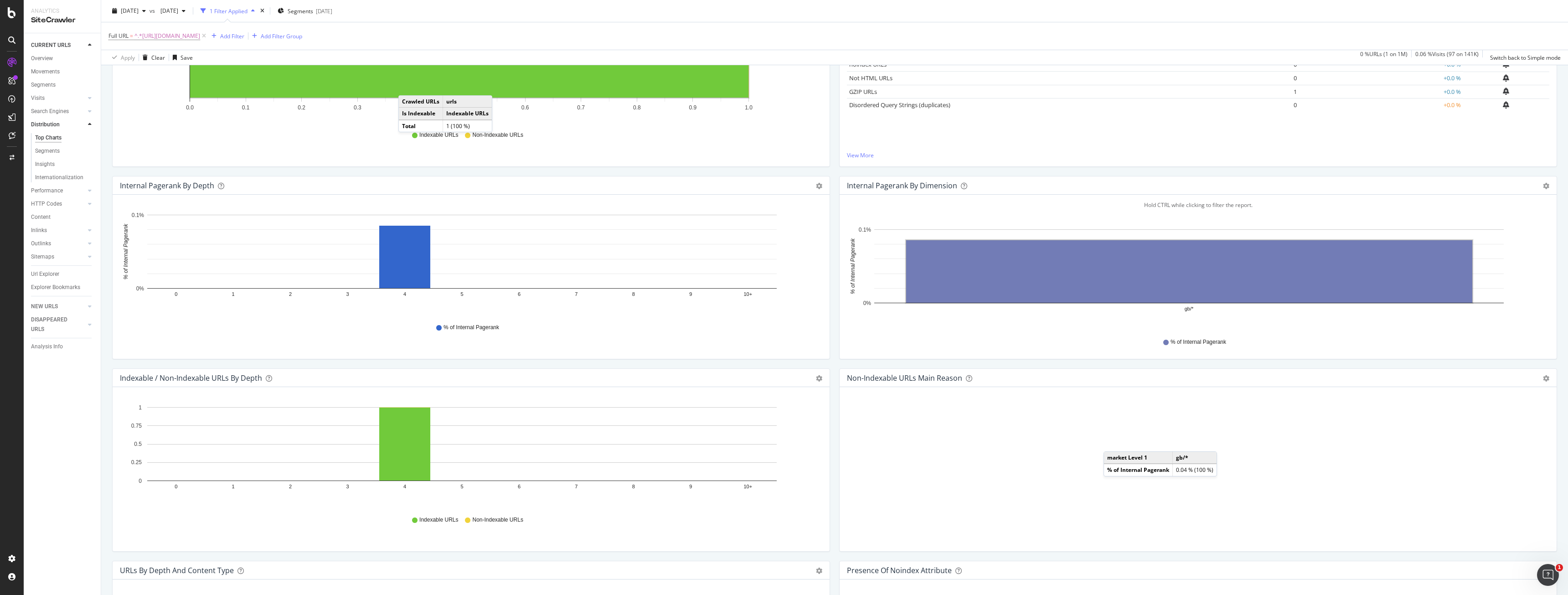
click at [580, 351] on div "Hold CTRL while clicking to filter the report. 0 1 2 3 4 5 6 7 8 9 10+ 0% 0.1% …" at bounding box center [471, 277] width 717 height 165
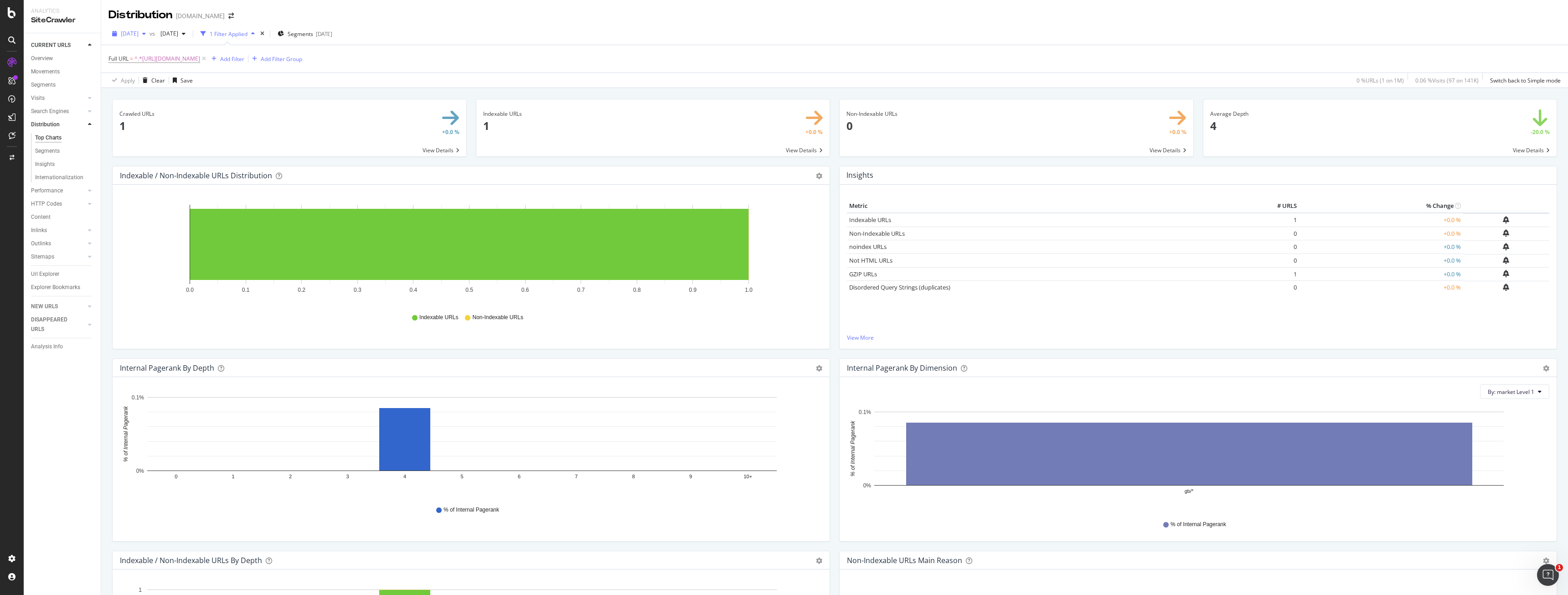
click at [139, 36] on span "[DATE]" at bounding box center [129, 33] width 18 height 8
click at [157, 58] on div "[DATE]" at bounding box center [145, 55] width 49 height 9
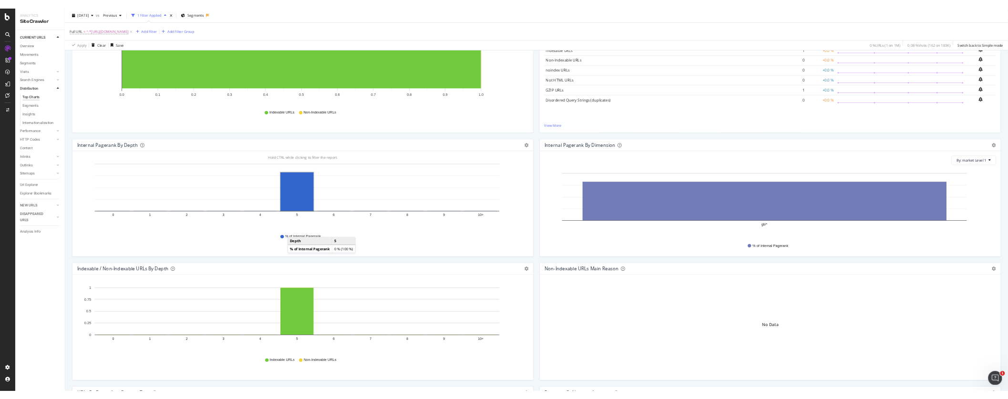
scroll to position [95, 0]
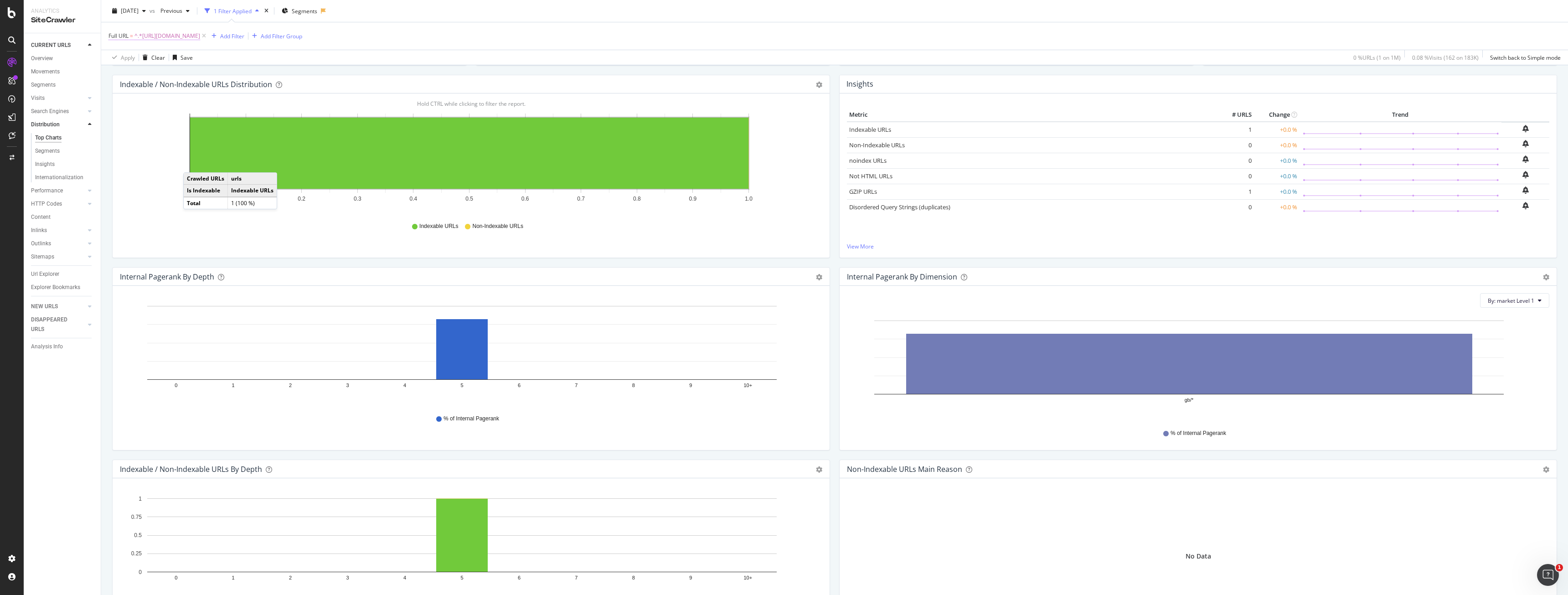
click at [200, 40] on span "^.*[URL][DOMAIN_NAME]" at bounding box center [167, 35] width 66 height 12
click at [191, 80] on input "[URL][DOMAIN_NAME]" at bounding box center [160, 74] width 86 height 14
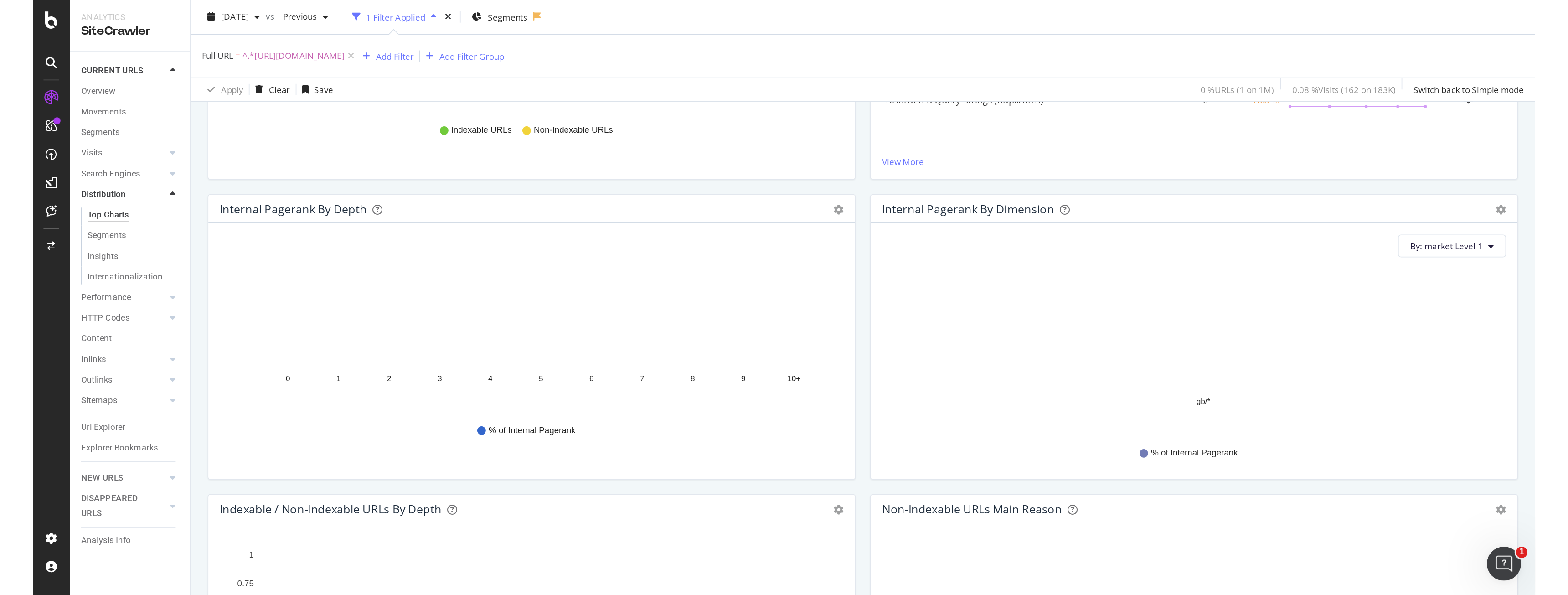
scroll to position [228, 0]
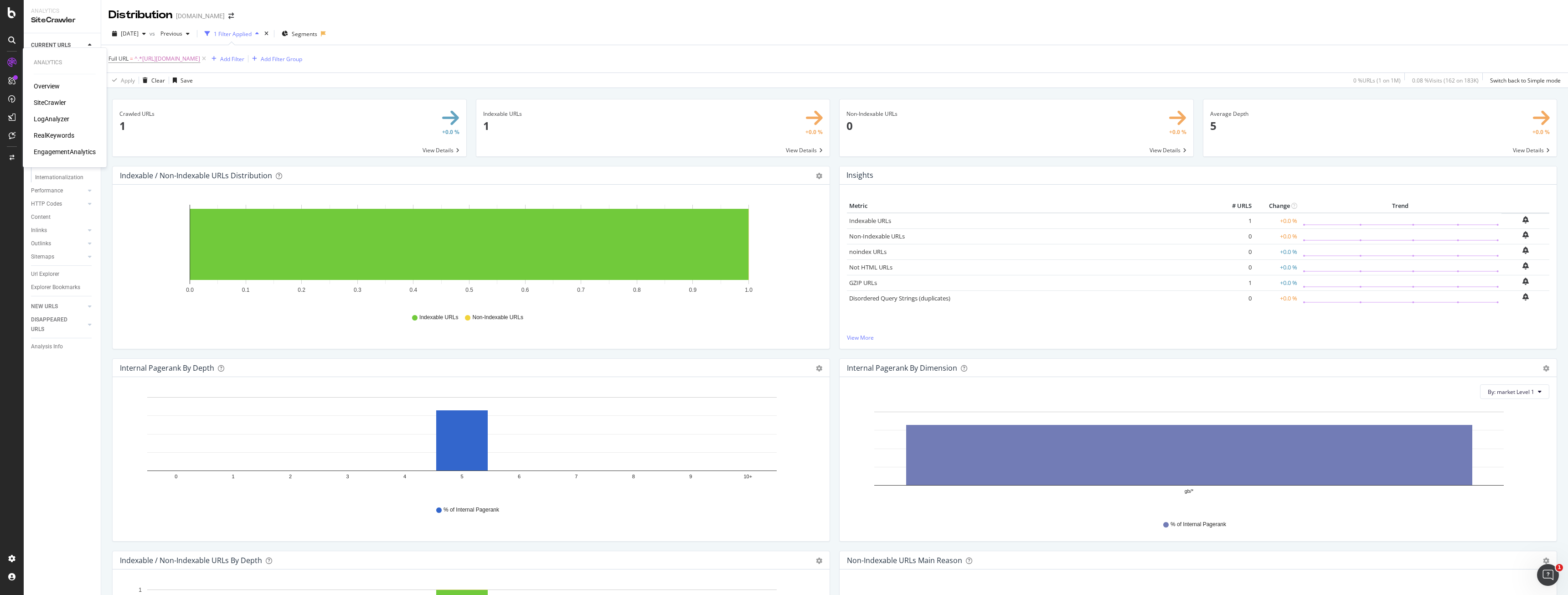
click at [40, 134] on div "RealKeywords" at bounding box center [54, 136] width 40 height 10
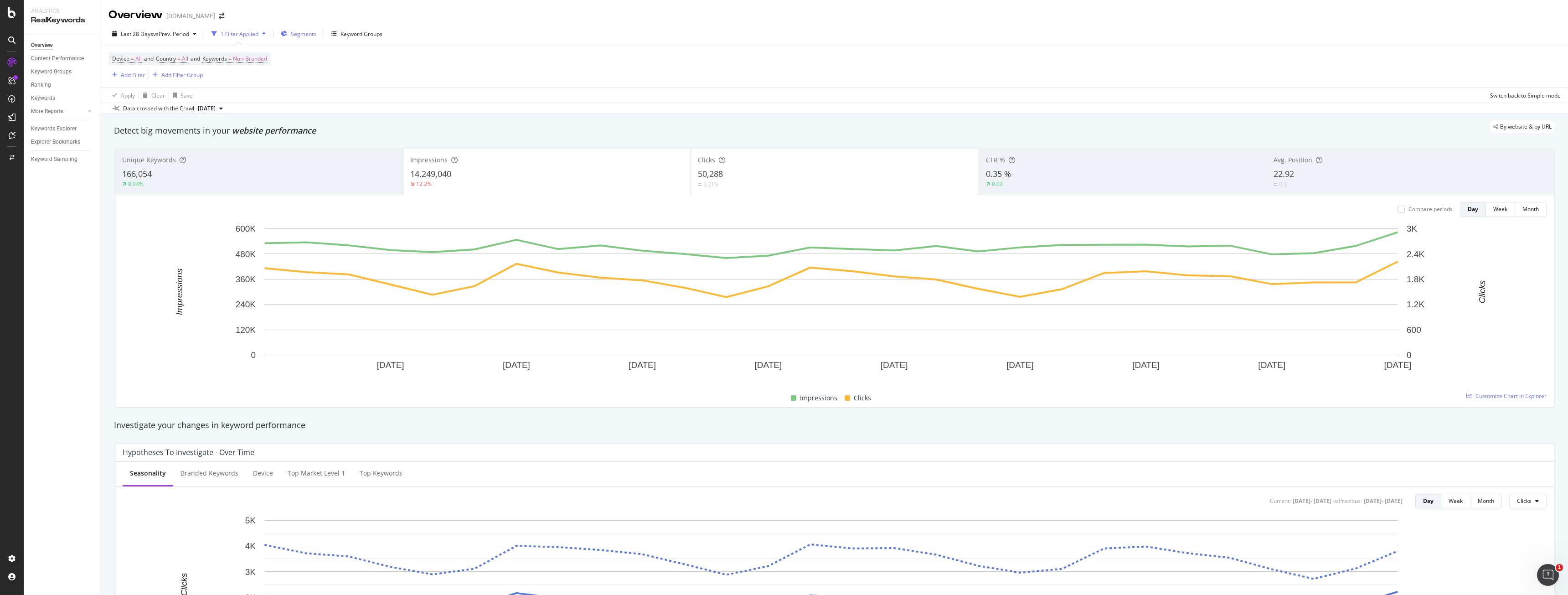
click at [310, 34] on span "Segments" at bounding box center [303, 33] width 26 height 8
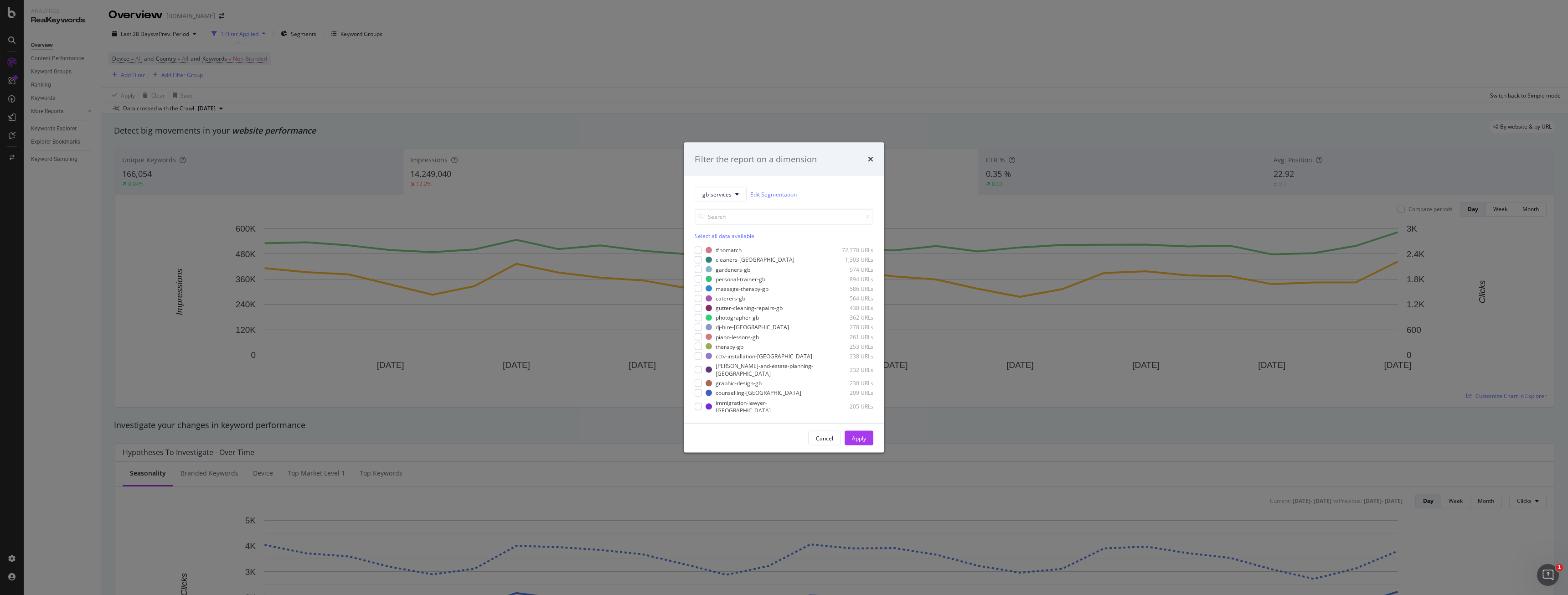
click at [129, 71] on div "Filter the report on a dimension gb-services Edit Segmentation Select all data …" at bounding box center [784, 298] width 1568 height 595
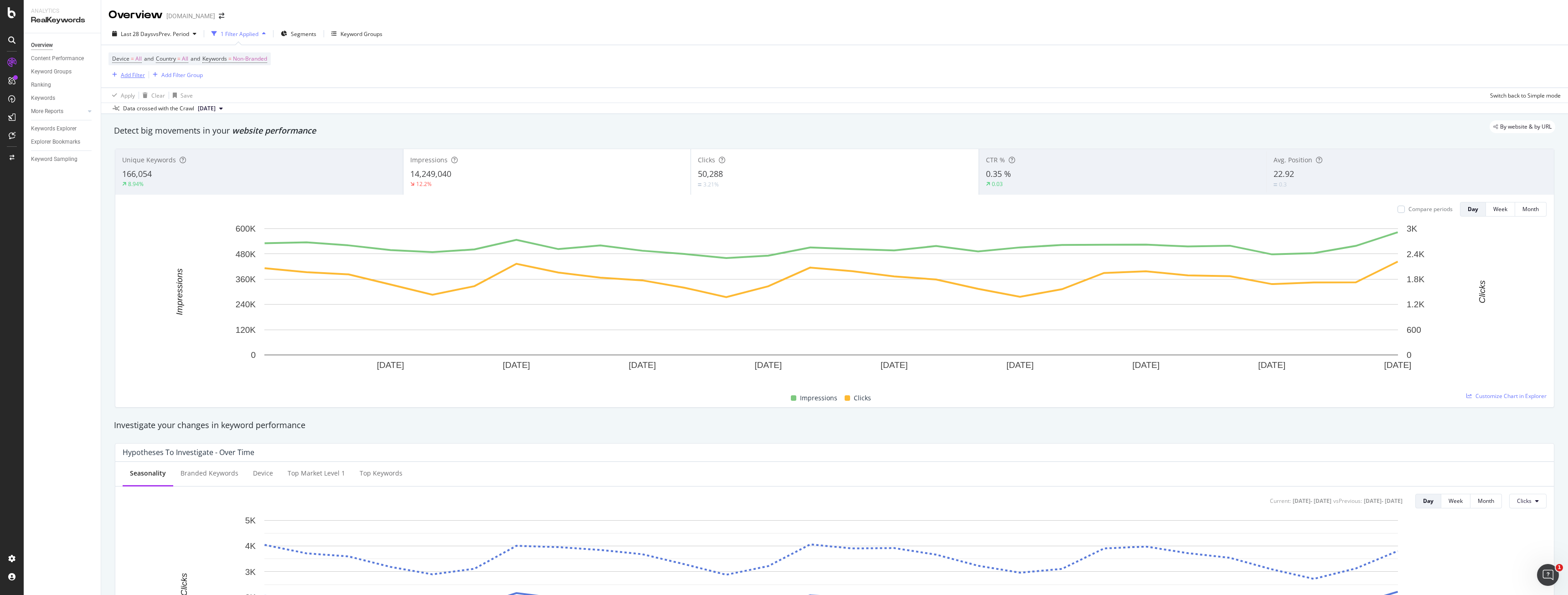
click at [130, 75] on div "Add Filter" at bounding box center [132, 75] width 24 height 8
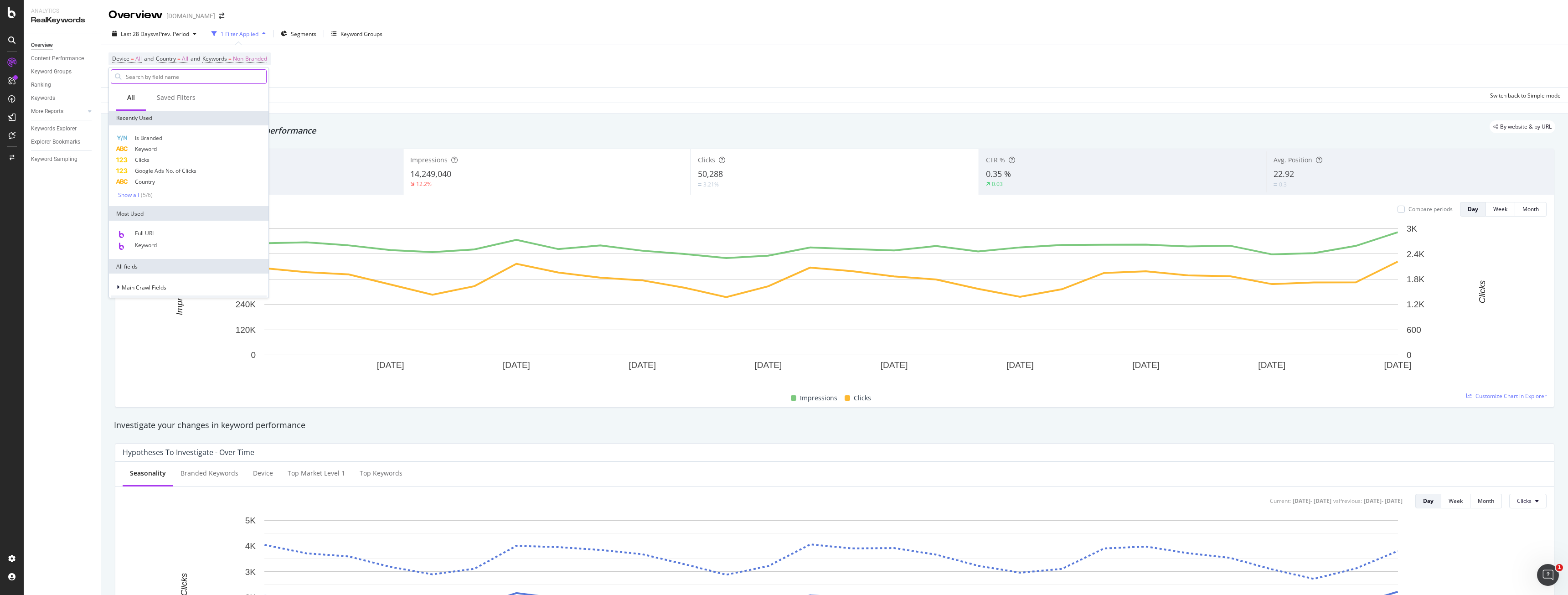
click at [151, 78] on input "text" at bounding box center [196, 77] width 142 height 13
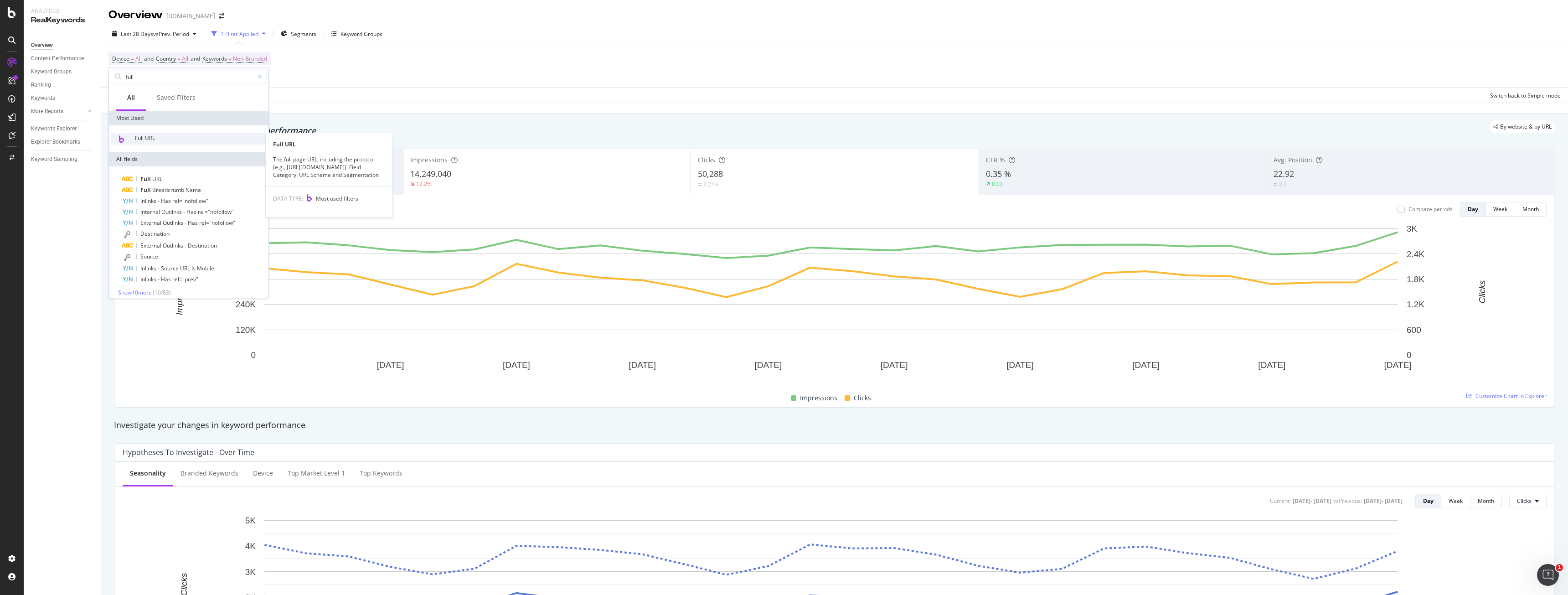
type input "full"
click at [157, 141] on div "Full URL" at bounding box center [188, 139] width 156 height 11
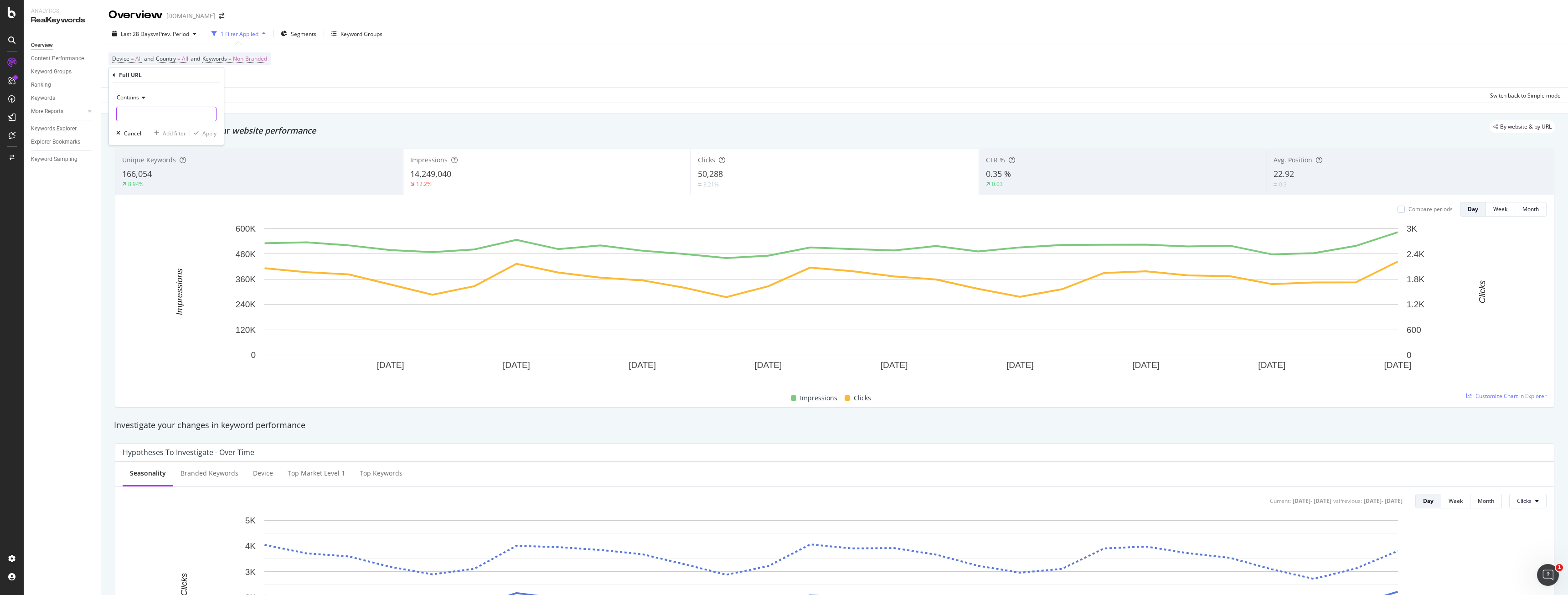
click at [130, 115] on input "text" at bounding box center [166, 114] width 99 height 14
paste input "[URL][DOMAIN_NAME]"
type input "[URL][DOMAIN_NAME]"
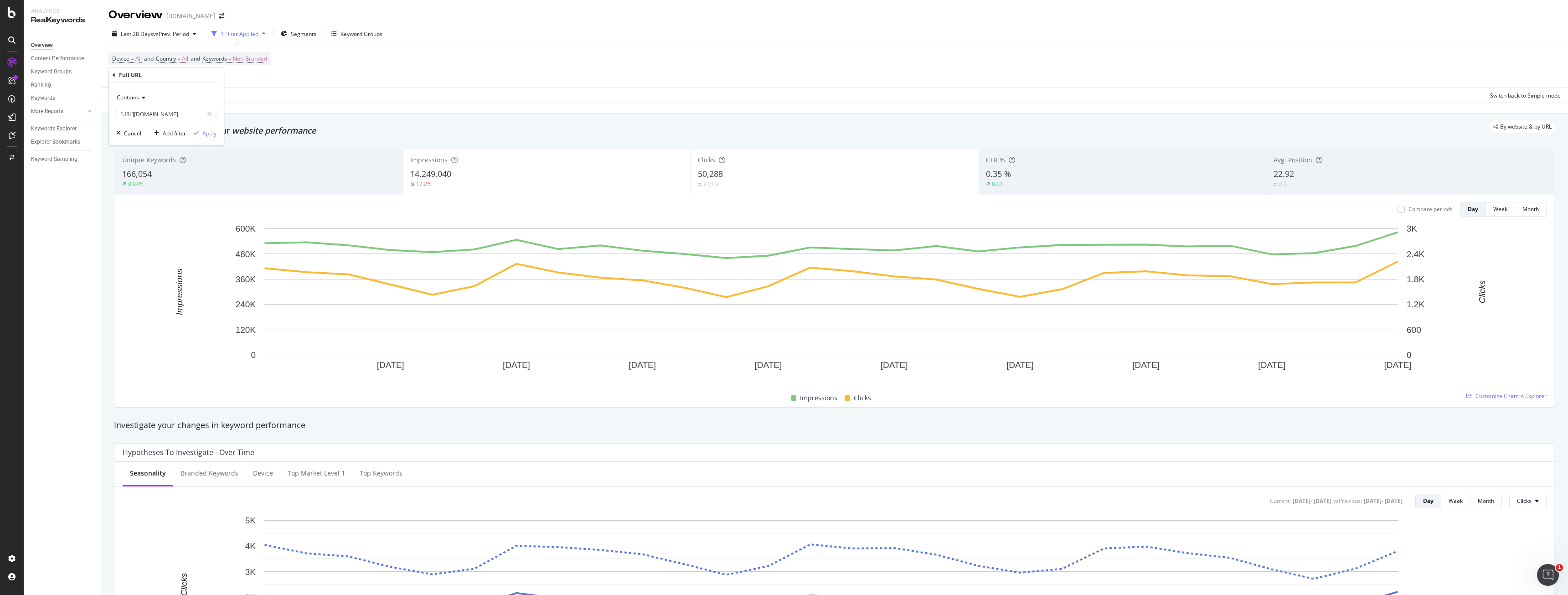
click at [122, 96] on span "Contains" at bounding box center [127, 98] width 22 height 8
click at [132, 112] on div "Equal to" at bounding box center [167, 116] width 98 height 11
click at [205, 135] on div "Apply" at bounding box center [209, 133] width 14 height 8
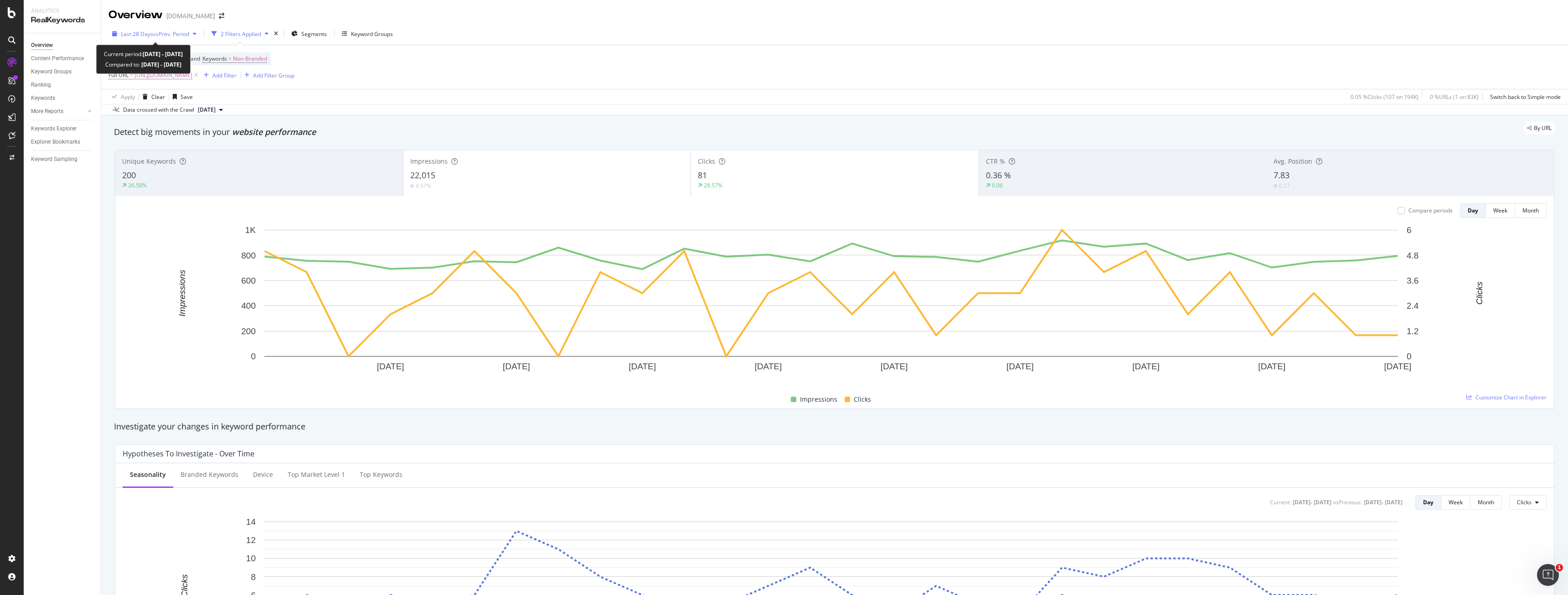
click at [179, 35] on span "vs Prev. Period" at bounding box center [171, 33] width 36 height 8
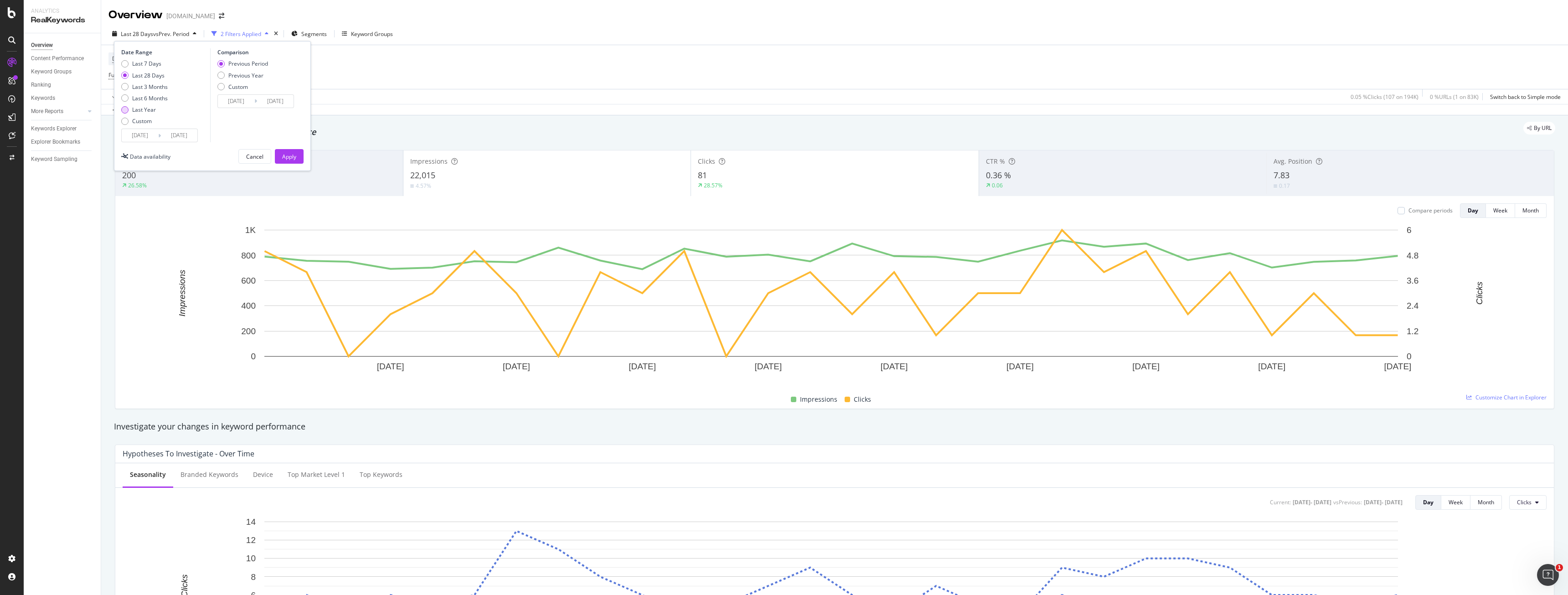
click at [143, 112] on div "Last Year" at bounding box center [143, 110] width 24 height 8
type input "2024/09/02"
type input "2023/09/03"
type input "2024/09/01"
click at [296, 158] on button "Apply" at bounding box center [289, 156] width 29 height 14
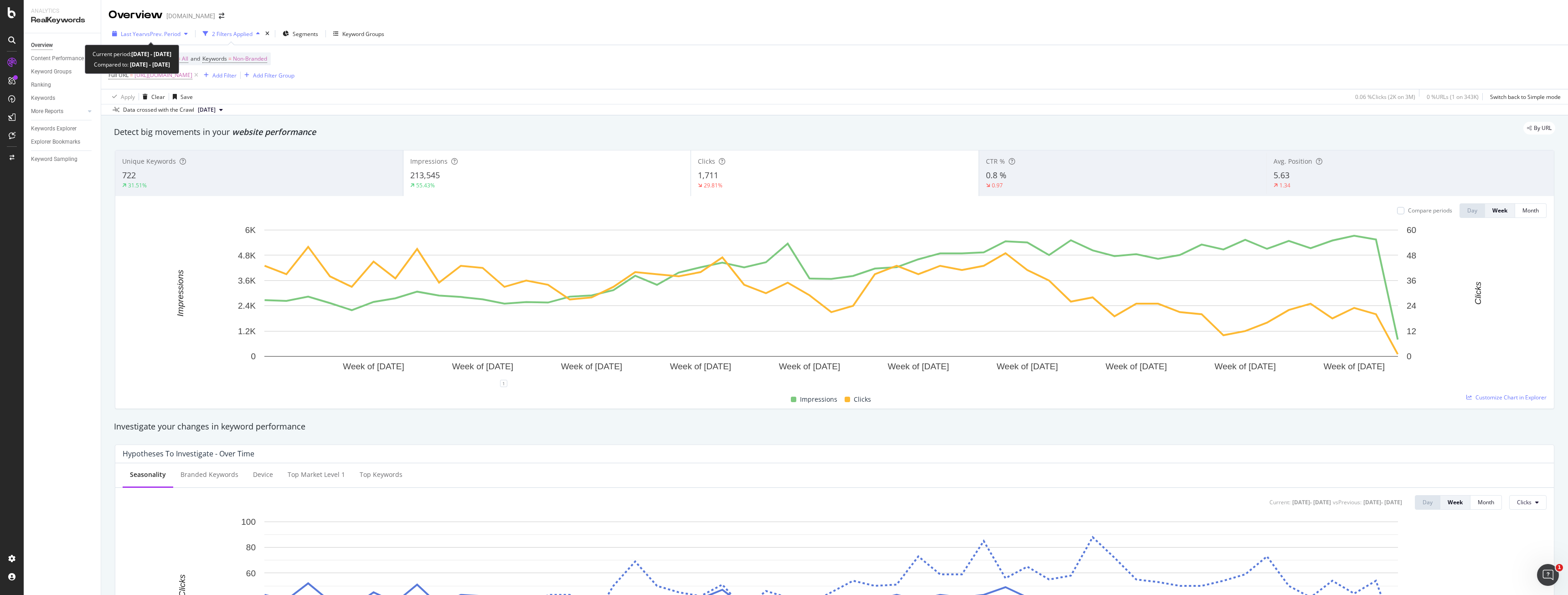
click at [153, 39] on div "Last Year vs Prev. Period" at bounding box center [149, 33] width 83 height 13
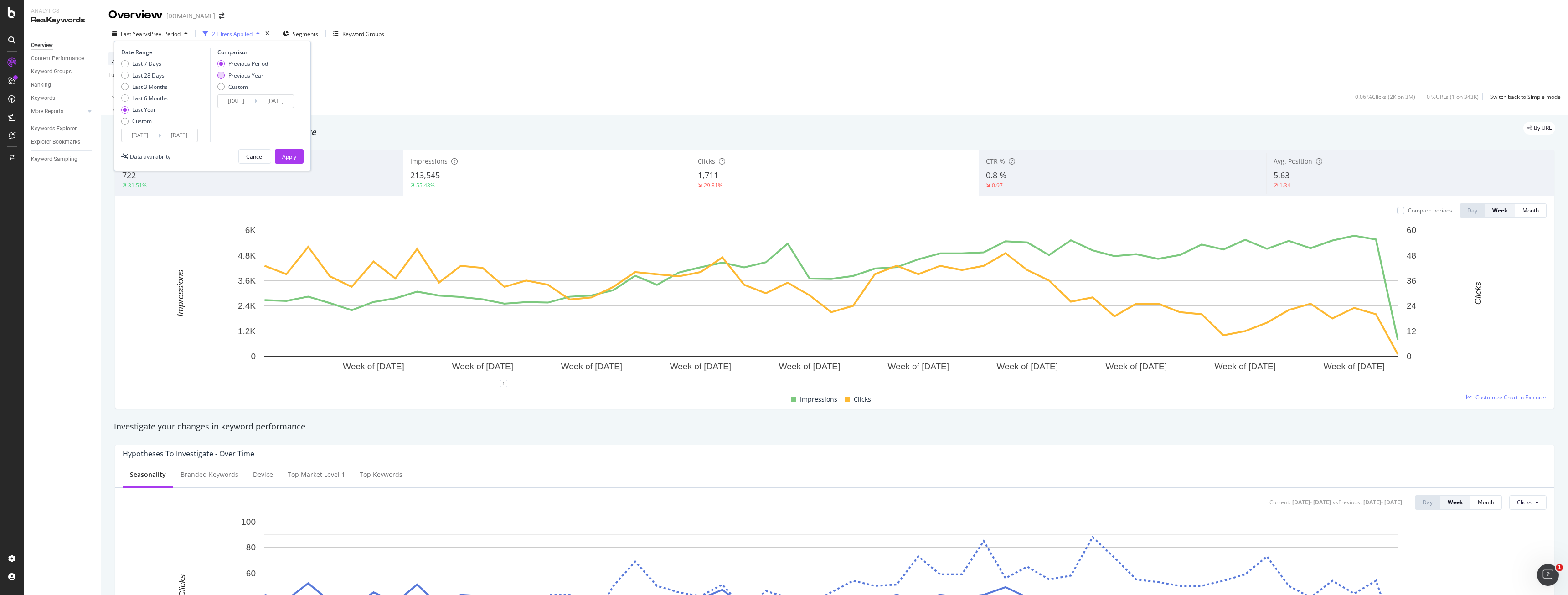
click at [231, 75] on div "Previous Year" at bounding box center [246, 76] width 35 height 8
type input "2023/09/04"
type input "2024/09/02"
click at [277, 156] on button "Apply" at bounding box center [289, 156] width 29 height 14
click at [528, 177] on div "213,545" at bounding box center [547, 175] width 273 height 11
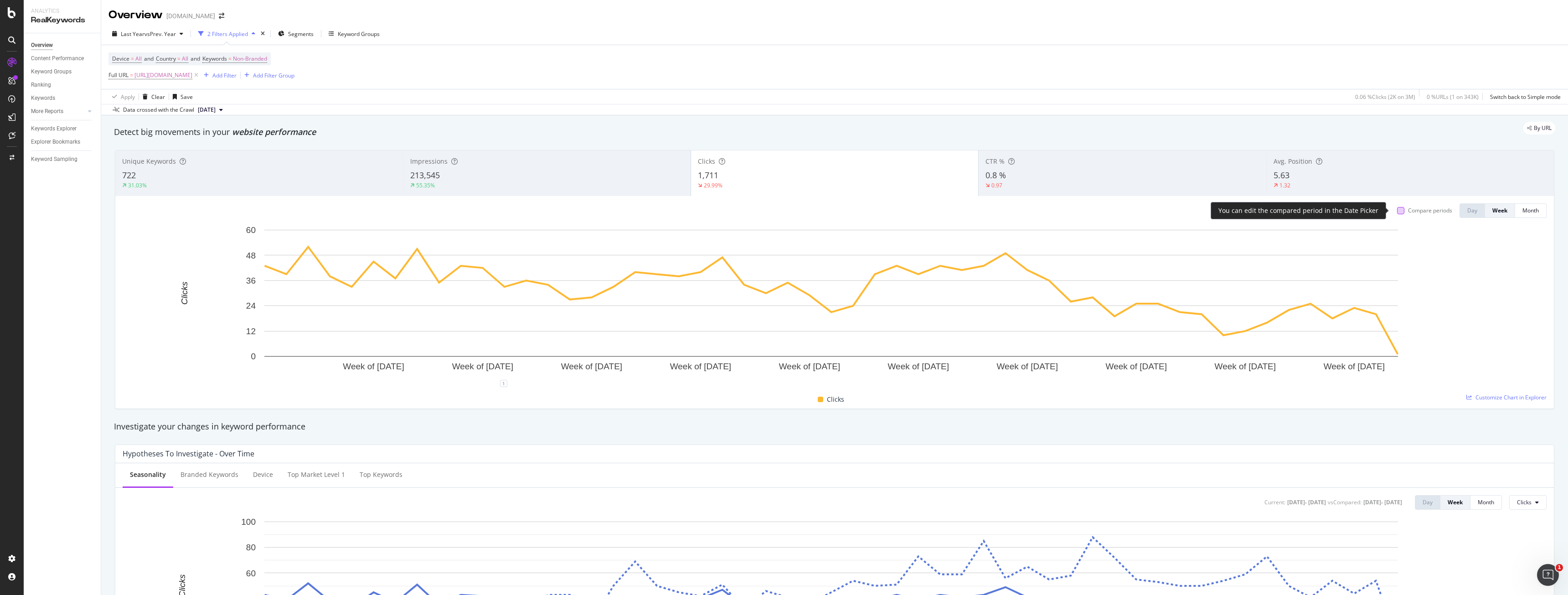
click at [1397, 211] on div at bounding box center [1401, 210] width 8 height 8
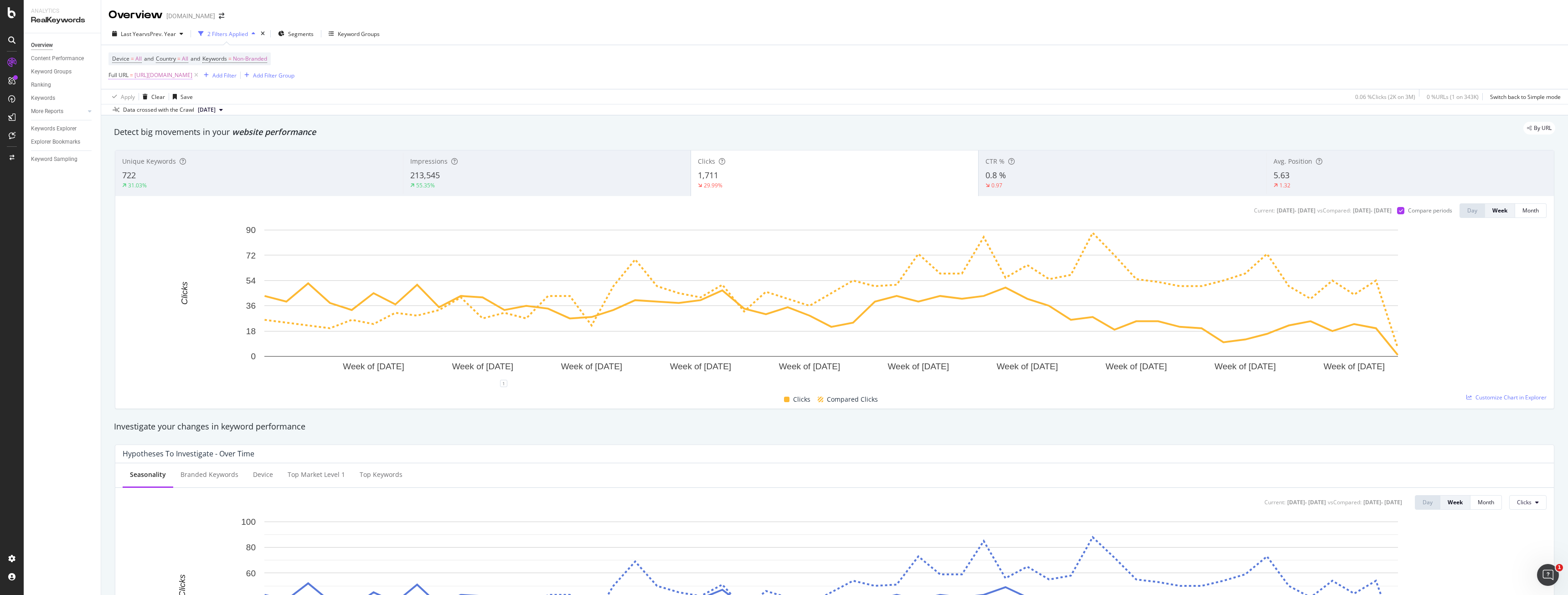
click at [146, 77] on span "[URL][DOMAIN_NAME]" at bounding box center [163, 75] width 58 height 12
click at [183, 111] on input "[URL][DOMAIN_NAME]" at bounding box center [160, 113] width 86 height 14
paste input "https://www.bark.com/en/gb/personal-trainer/greater-manchester/manchester/"
type input "https://www.bark.com/en/gb/personal-trainer/greater-manchester/manchester/"
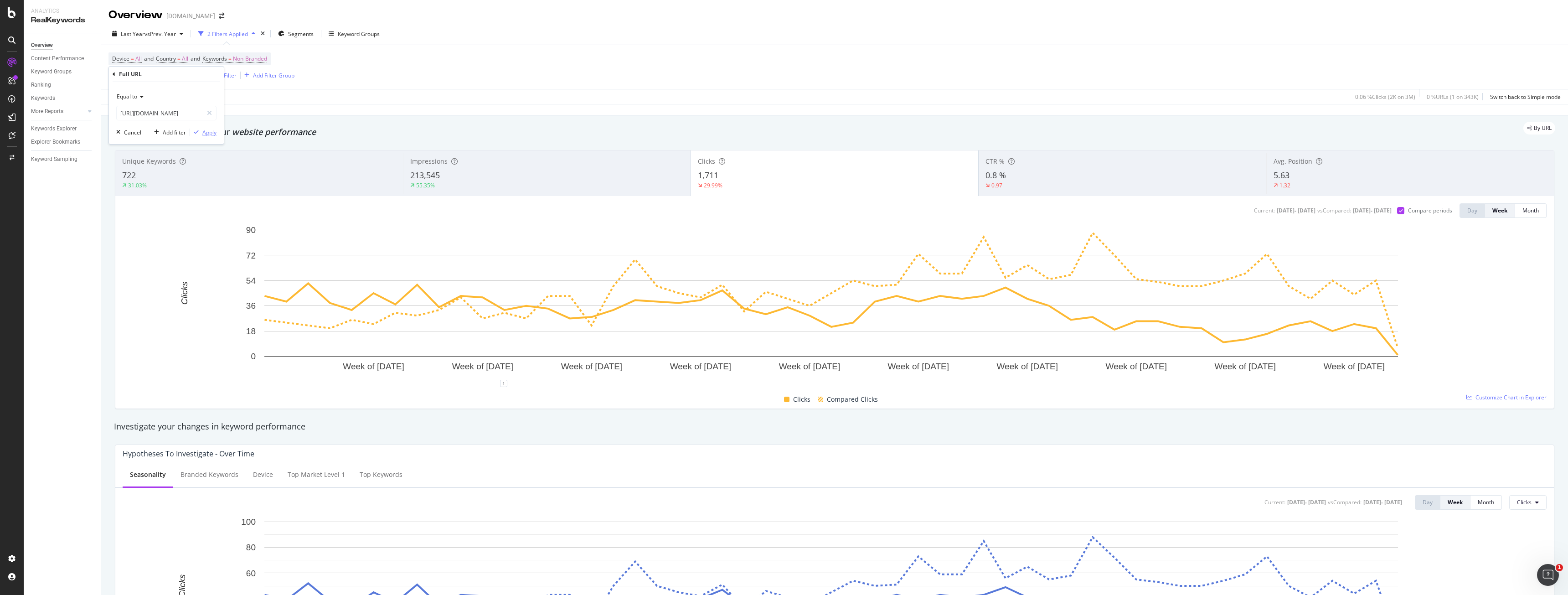
scroll to position [0, 0]
click at [201, 131] on div "button" at bounding box center [196, 132] width 12 height 6
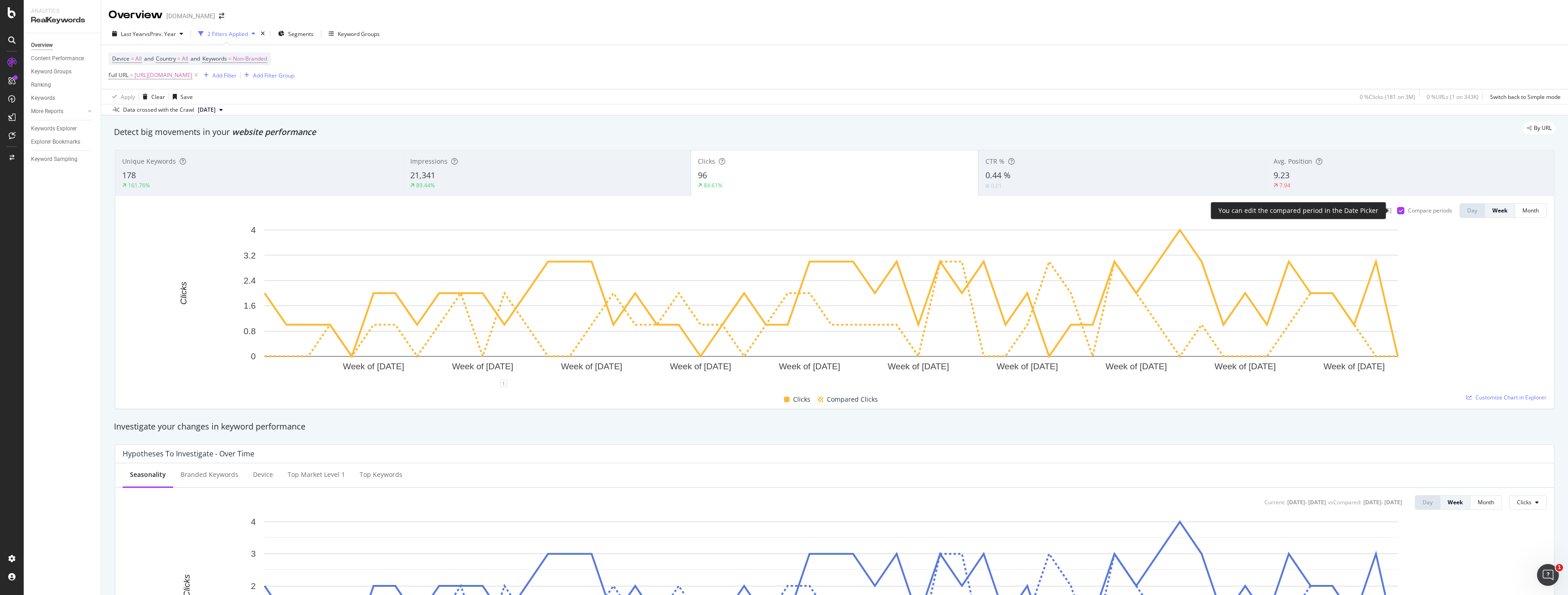
click at [1399, 209] on icon at bounding box center [1401, 210] width 4 height 5
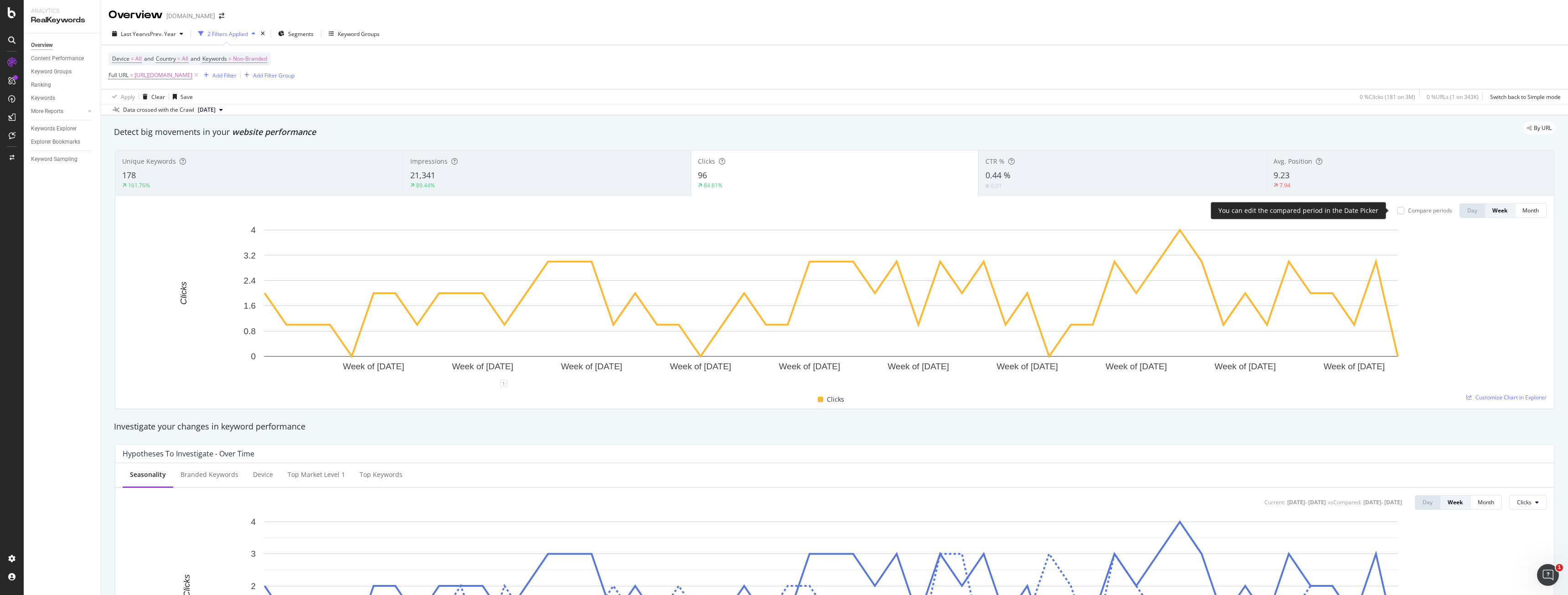
click at [1407, 210] on div "Compare periods" at bounding box center [1429, 210] width 44 height 8
